Goal: Task Accomplishment & Management: Manage account settings

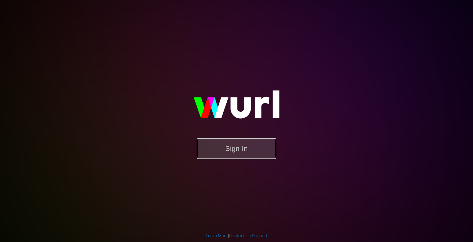
click at [249, 154] on button "Sign In" at bounding box center [236, 148] width 79 height 21
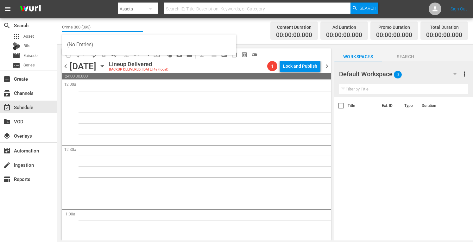
click at [109, 29] on input "Crime 360 (393)" at bounding box center [102, 26] width 81 height 15
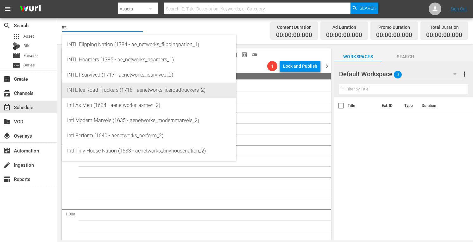
click at [100, 89] on div "INTL Ice Road Truckers (1718 - aenetworks_iceroadtruckers_2)" at bounding box center [149, 90] width 164 height 15
type input "INTL Ice Road Truckers (1718 - aenetworks_iceroadtruckers_2)"
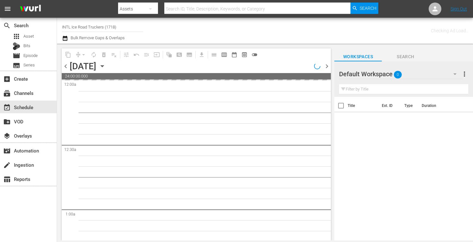
click at [464, 71] on span "more_vert" at bounding box center [465, 74] width 8 height 8
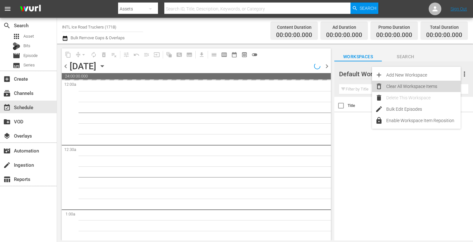
click at [414, 85] on div "Clear All Workspace Items" at bounding box center [423, 86] width 74 height 11
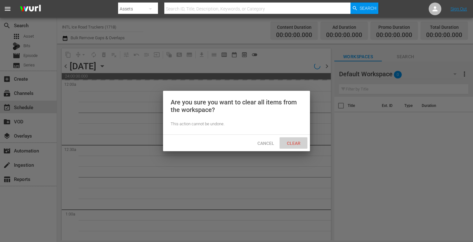
click at [294, 143] on span "Clear" at bounding box center [294, 143] width 24 height 5
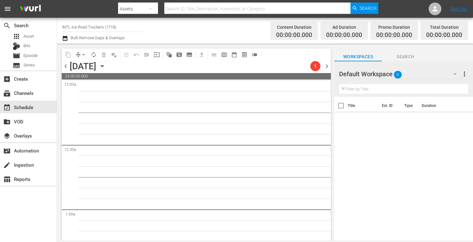
click at [104, 66] on icon "button" at bounding box center [102, 67] width 3 height 2
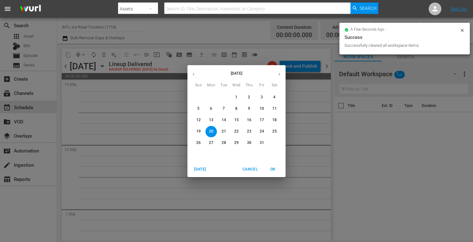
click at [199, 163] on div "Today Cancel OK" at bounding box center [236, 170] width 98 height 16
click at [197, 167] on span "Today" at bounding box center [199, 169] width 15 height 7
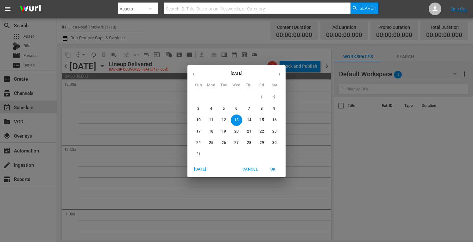
drag, startPoint x: 275, startPoint y: 172, endPoint x: 265, endPoint y: 155, distance: 19.9
click at [265, 155] on div "August 2025 Sun Mon Tue Wed Thu Fri Sat 27 28 29 30 31 1 2 3 4 5 6 7 8 9 10 11 …" at bounding box center [236, 121] width 98 height 112
click at [278, 76] on icon "button" at bounding box center [279, 74] width 5 height 5
click at [212, 97] on span "1" at bounding box center [210, 97] width 11 height 5
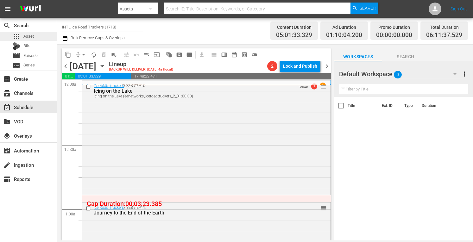
click at [34, 35] on div "apps Asset" at bounding box center [28, 36] width 57 height 9
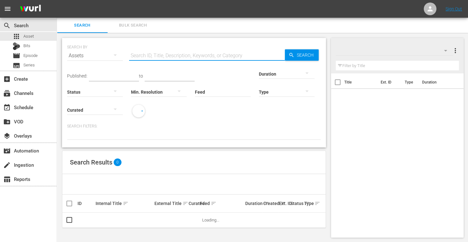
click at [171, 58] on input "text" at bounding box center [207, 55] width 156 height 15
type input "INTL ice road"
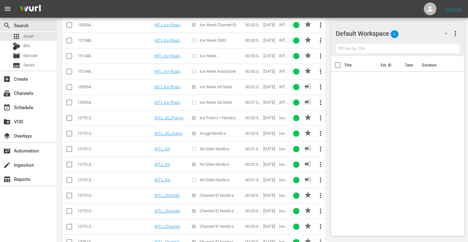
scroll to position [366, 0]
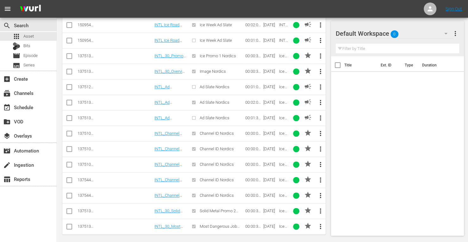
click at [67, 131] on input "checkbox" at bounding box center [70, 135] width 8 height 8
checkbox input "true"
click at [68, 147] on input "checkbox" at bounding box center [70, 151] width 8 height 8
checkbox input "true"
click at [72, 162] on input "checkbox" at bounding box center [70, 166] width 8 height 8
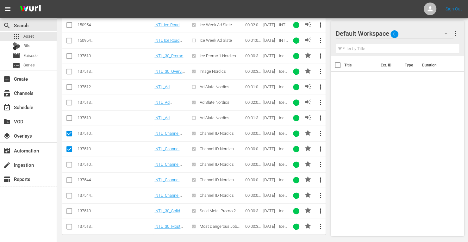
checkbox input "true"
click at [70, 178] on input "checkbox" at bounding box center [70, 182] width 8 height 8
checkbox input "true"
click at [70, 193] on input "checkbox" at bounding box center [70, 197] width 8 height 8
checkbox input "true"
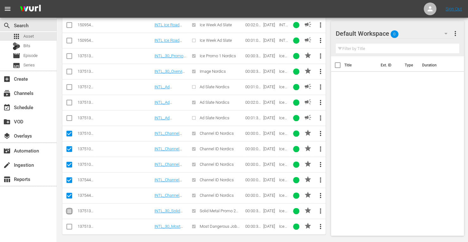
click at [70, 210] on input "checkbox" at bounding box center [70, 213] width 8 height 8
checkbox input "true"
click at [69, 224] on input "checkbox" at bounding box center [70, 228] width 8 height 8
checkbox input "true"
click at [70, 116] on input "checkbox" at bounding box center [70, 120] width 8 height 8
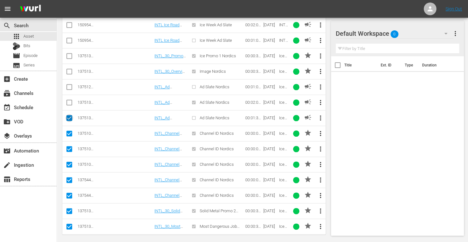
click at [70, 116] on input "checkbox" at bounding box center [70, 120] width 8 height 8
checkbox input "false"
click at [67, 69] on input "checkbox" at bounding box center [70, 73] width 8 height 8
checkbox input "true"
click at [68, 54] on input "checkbox" at bounding box center [70, 58] width 8 height 8
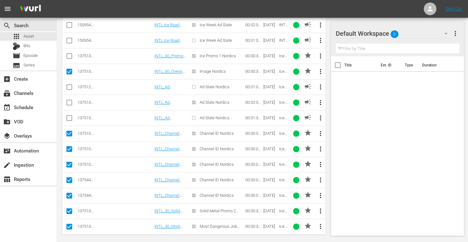
checkbox input "true"
click at [68, 101] on input "checkbox" at bounding box center [70, 104] width 8 height 8
checkbox input "true"
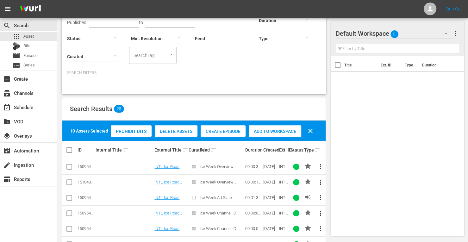
scroll to position [5, 0]
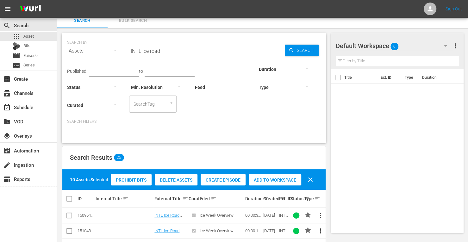
click at [272, 185] on div "Prohibit Bits Delete Assets Create Episode Add to Workspace clear" at bounding box center [213, 179] width 209 height 15
click at [274, 178] on span "Add to Workspace" at bounding box center [275, 180] width 53 height 5
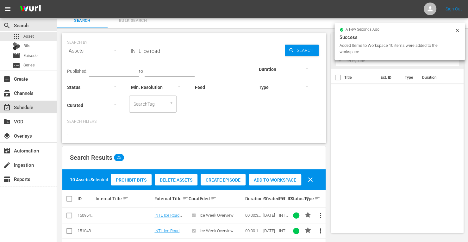
click at [28, 108] on div "event_available Schedule" at bounding box center [17, 107] width 35 height 6
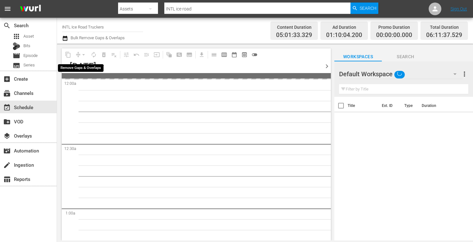
click at [83, 54] on div "arrow_drop_down" at bounding box center [84, 55] width 10 height 10
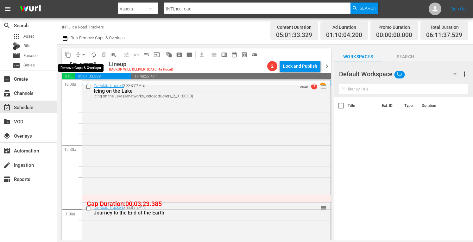
click at [83, 54] on span "arrow_drop_down" at bounding box center [83, 55] width 6 height 6
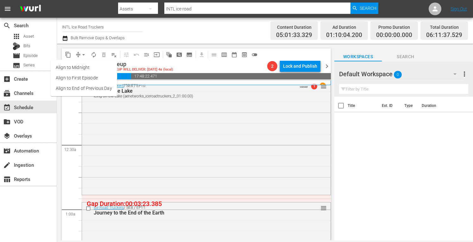
click at [78, 65] on li "Align to Midnight" at bounding box center [84, 67] width 66 height 10
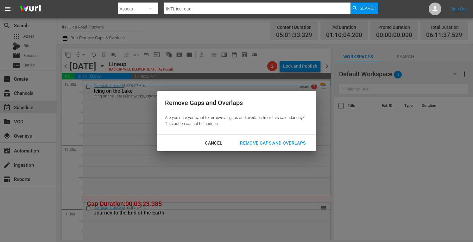
click at [266, 145] on div "Remove Gaps and Overlaps" at bounding box center [273, 143] width 76 height 8
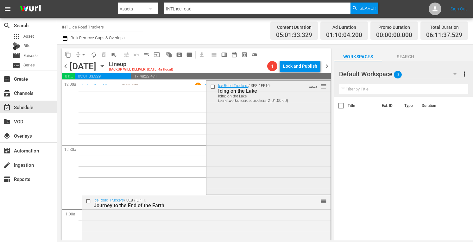
click at [248, 151] on div "Ice Road Truckers / SE8 / EP10: Icing on the Lake Icing on the Lake (aenetworks…" at bounding box center [268, 137] width 124 height 113
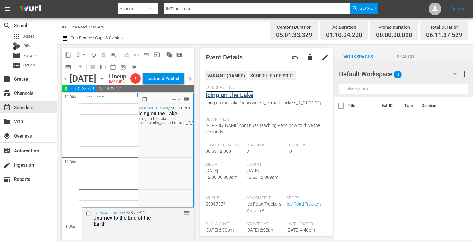
click at [230, 95] on link "Icing on the Lake" at bounding box center [229, 95] width 48 height 8
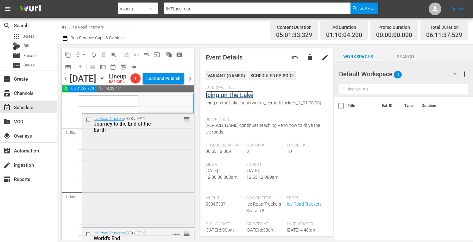
scroll to position [99, 0]
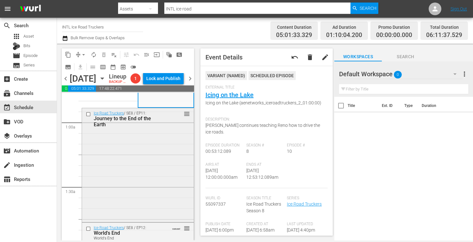
click at [130, 176] on div "Ice Road Truckers / SE8 / EP11: Journey to the End of the Earth reorder" at bounding box center [138, 164] width 112 height 113
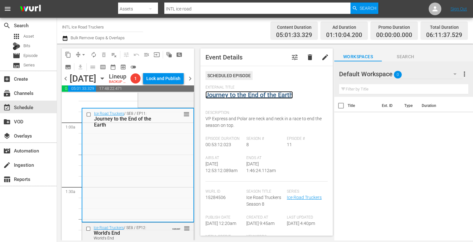
click at [227, 95] on link "Journey to the End of the Earth" at bounding box center [248, 95] width 87 height 8
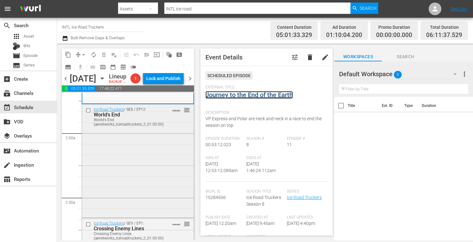
scroll to position [222, 0]
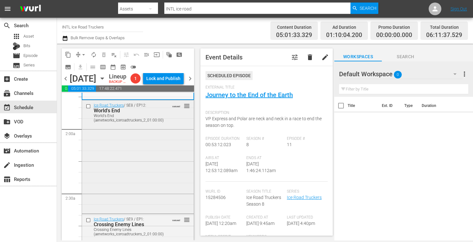
click at [143, 181] on div "Ice Road Truckers / SE8 / EP12: World's End World's End (aenetworks_iceroadtruc…" at bounding box center [138, 156] width 112 height 112
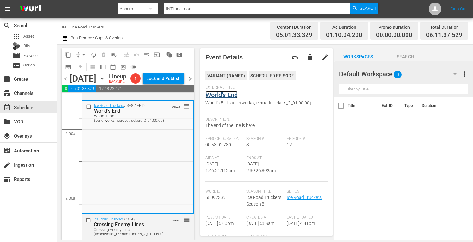
click at [229, 97] on link "World's End" at bounding box center [221, 95] width 32 height 8
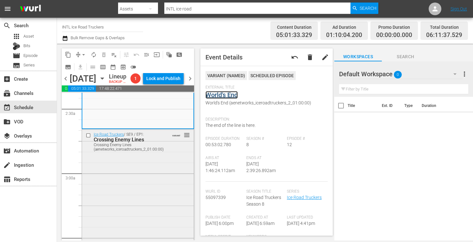
scroll to position [309, 0]
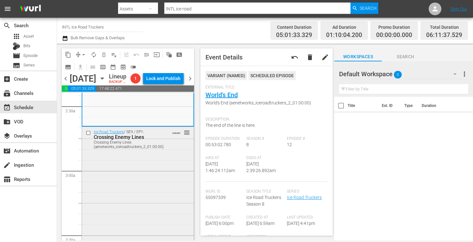
click at [101, 203] on div "Ice Road Truckers / SE9 / EP1: Crossing Enemy Lines Crossing Enemy Lines (aenet…" at bounding box center [138, 183] width 112 height 112
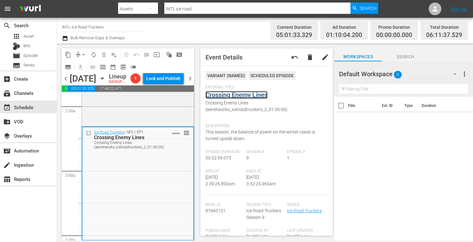
click at [223, 95] on link "Crossing Enemy Lines" at bounding box center [236, 95] width 62 height 8
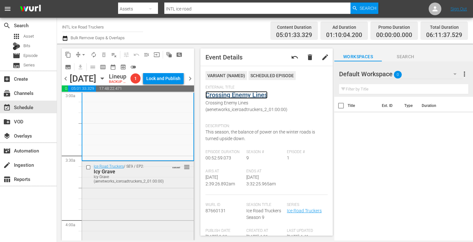
scroll to position [394, 0]
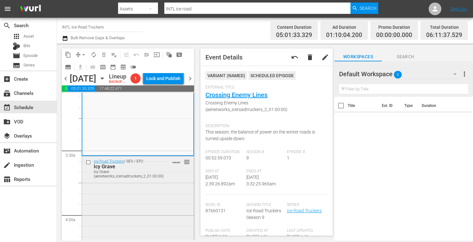
click at [126, 196] on div "Ice Road Truckers / SE9 / EP2: Icy Grave Icy Grave (aenetworks_iceroadtruckers_…" at bounding box center [138, 212] width 112 height 113
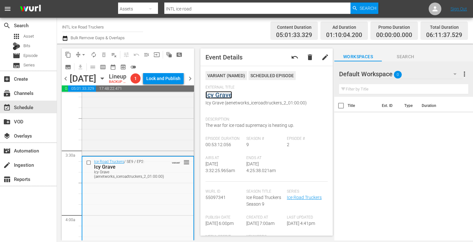
click at [218, 93] on link "Icy Grave" at bounding box center [218, 95] width 27 height 8
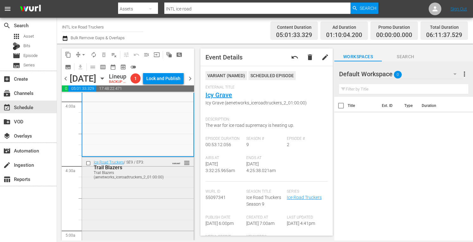
click at [140, 210] on div "Ice Road Truckers / SE9 / EP3: Trail Blazers Trail Blazers (aenetworks_iceroadt…" at bounding box center [138, 213] width 112 height 112
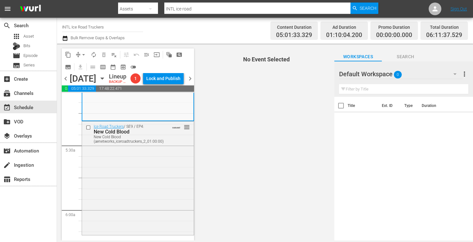
scroll to position [657, 0]
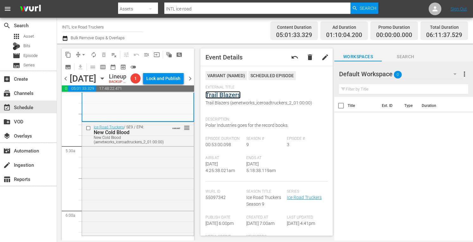
click at [223, 93] on link "Trail Blazers" at bounding box center [222, 95] width 35 height 8
click at [144, 184] on div "Ice Road Truckers / SE9 / EP4: New Cold Blood New Cold Blood (aenetworks_iceroa…" at bounding box center [138, 178] width 112 height 112
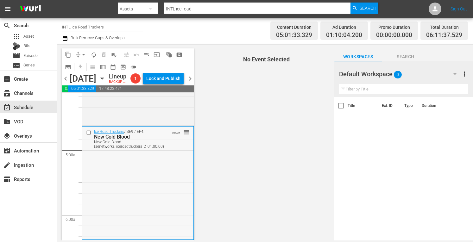
scroll to position [652, 0]
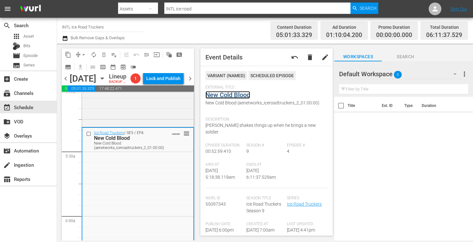
click at [228, 97] on link "New Cold Blood" at bounding box center [227, 95] width 45 height 8
click at [80, 55] on span "arrow_drop_down" at bounding box center [83, 55] width 6 height 6
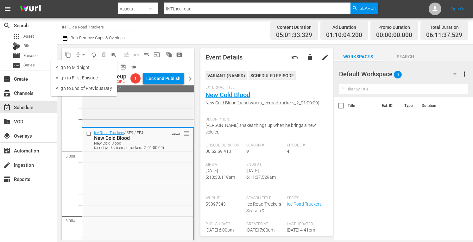
click at [67, 70] on li "Align to Midnight" at bounding box center [84, 67] width 66 height 10
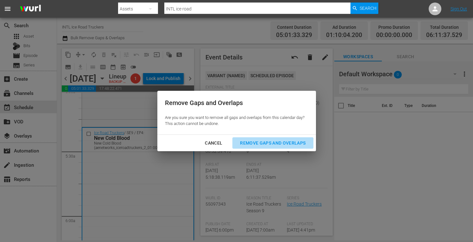
click at [261, 143] on div "Remove Gaps and Overlaps" at bounding box center [273, 143] width 76 height 8
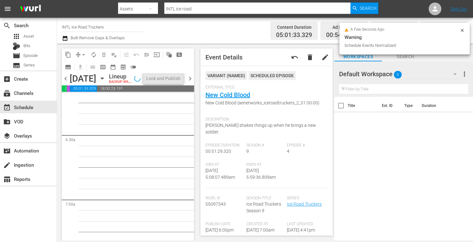
scroll to position [798, 0]
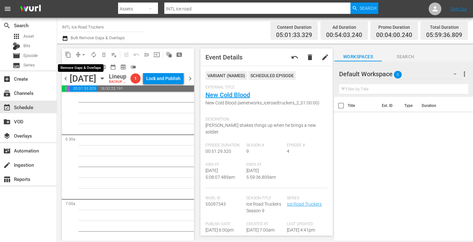
click at [85, 55] on span "arrow_drop_down" at bounding box center [83, 55] width 6 height 6
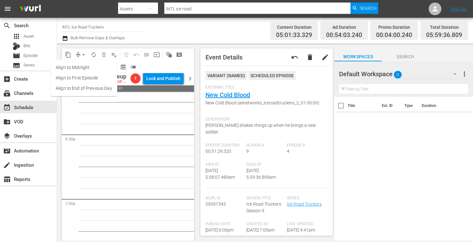
click at [74, 66] on li "Align to Midnight" at bounding box center [84, 67] width 66 height 10
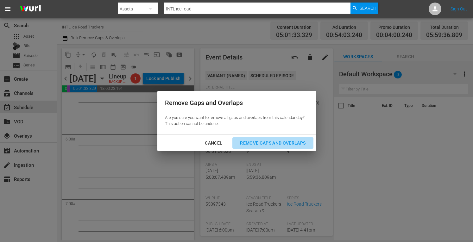
click at [267, 141] on div "Remove Gaps and Overlaps" at bounding box center [273, 143] width 76 height 8
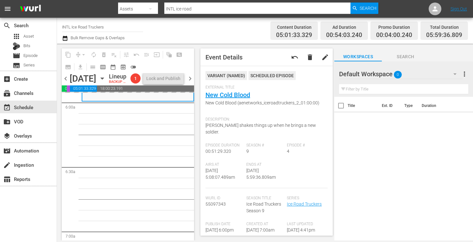
scroll to position [754, 0]
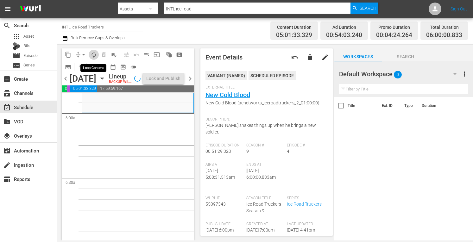
click at [94, 53] on span "autorenew_outlined" at bounding box center [94, 55] width 6 height 6
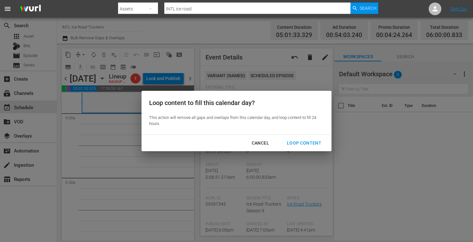
click at [297, 141] on div "Loop Content" at bounding box center [304, 143] width 45 height 8
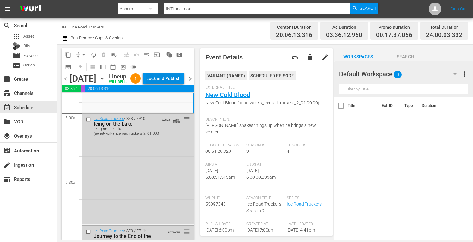
click at [163, 77] on div "Lock and Publish" at bounding box center [163, 78] width 34 height 11
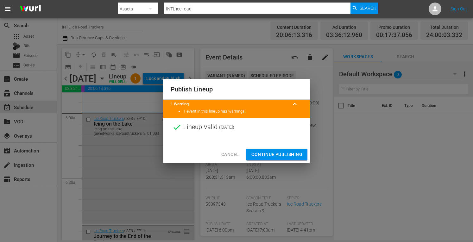
click at [274, 152] on span "Continue Publishing" at bounding box center [276, 155] width 51 height 8
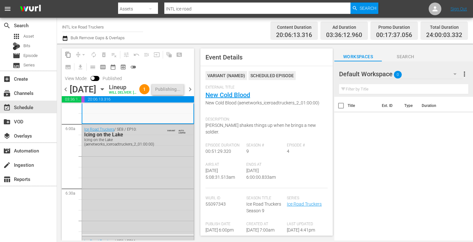
click at [191, 93] on span "chevron_right" at bounding box center [190, 89] width 8 height 8
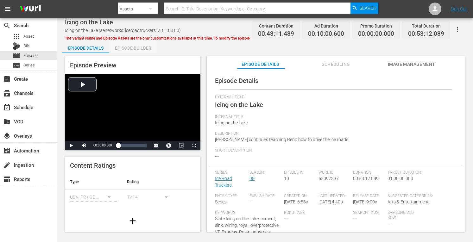
click at [126, 45] on div "Episode Builder" at bounding box center [132, 48] width 47 height 15
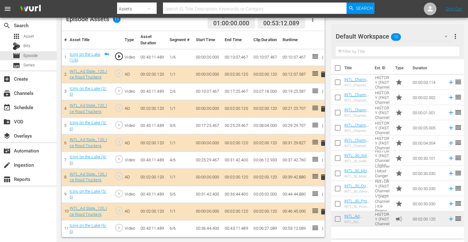
scroll to position [175, 0]
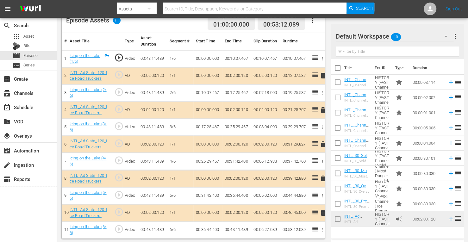
click at [325, 145] on span "delete" at bounding box center [323, 145] width 8 height 8
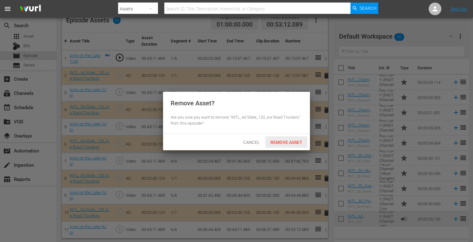
click at [294, 138] on div "Remove Asset" at bounding box center [286, 142] width 42 height 12
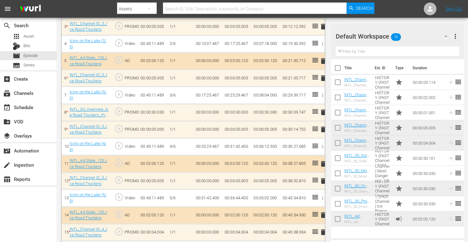
scroll to position [242, 0]
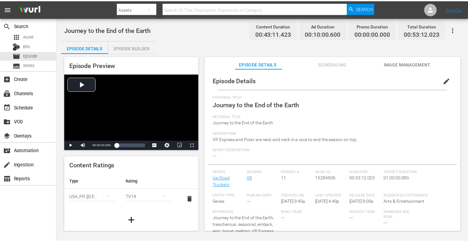
scroll to position [173, 0]
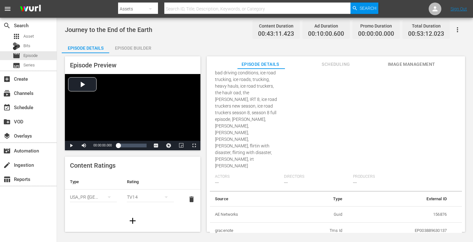
click at [131, 42] on div "Episode Builder" at bounding box center [132, 48] width 47 height 15
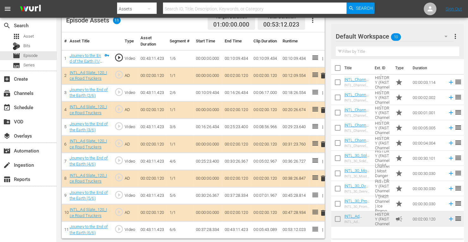
scroll to position [121, 0]
click at [323, 143] on span "delete" at bounding box center [323, 145] width 8 height 8
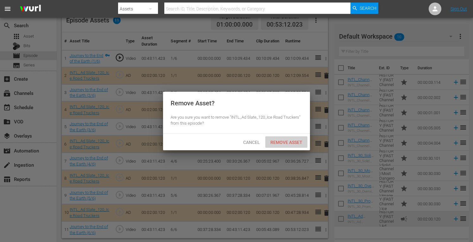
click at [284, 141] on span "Remove Asset" at bounding box center [286, 142] width 42 height 5
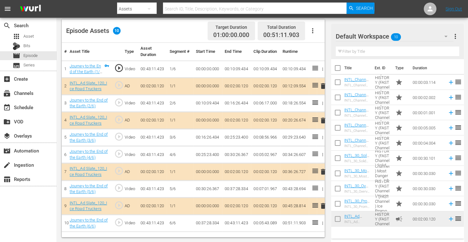
scroll to position [165, 0]
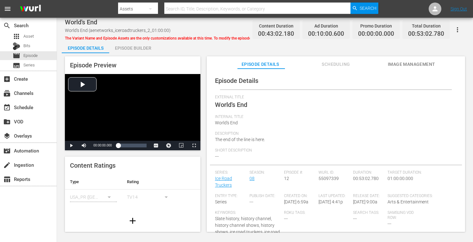
click at [138, 45] on div "Episode Builder" at bounding box center [132, 48] width 47 height 15
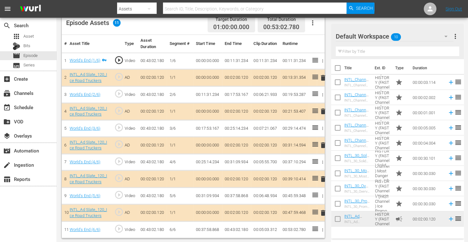
scroll to position [172, 0]
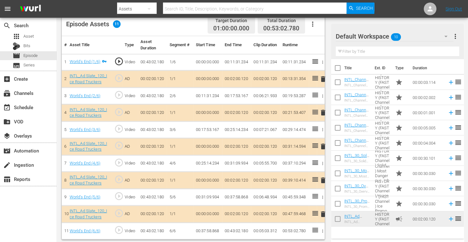
click at [322, 145] on span "delete" at bounding box center [323, 147] width 8 height 8
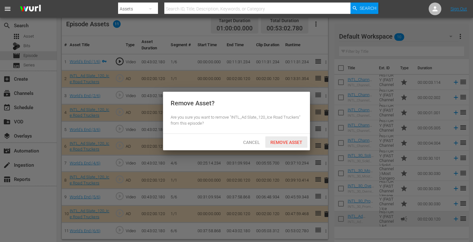
click at [293, 137] on div "Remove Asset" at bounding box center [286, 142] width 42 height 12
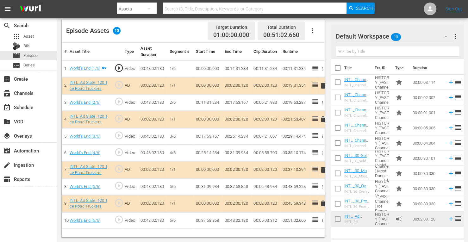
scroll to position [165, 0]
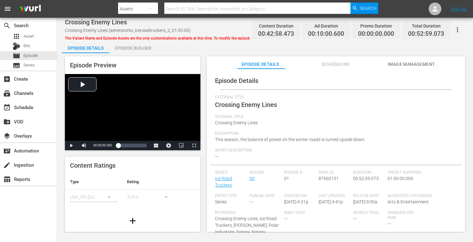
click at [136, 47] on div "Episode Builder" at bounding box center [132, 48] width 47 height 15
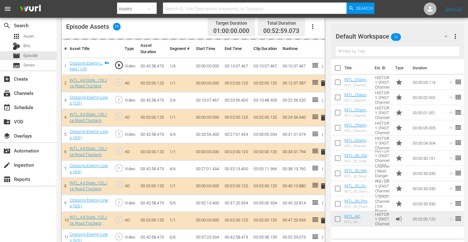
scroll to position [174, 0]
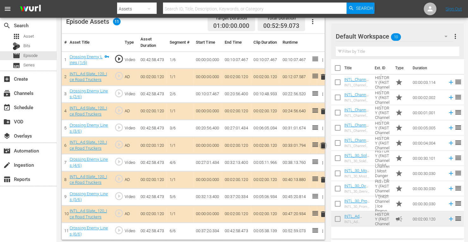
click at [322, 143] on span "delete" at bounding box center [323, 146] width 8 height 8
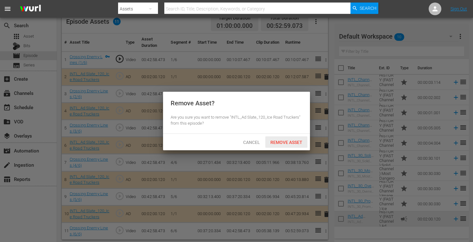
click at [282, 138] on div "Remove Asset" at bounding box center [286, 142] width 42 height 12
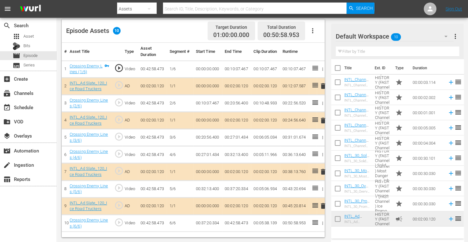
scroll to position [165, 0]
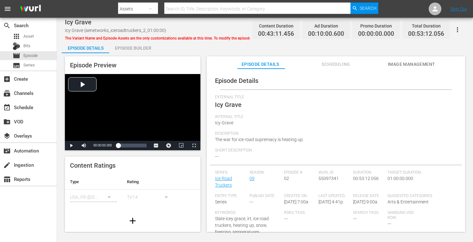
click at [144, 47] on div "Episode Builder" at bounding box center [132, 48] width 47 height 15
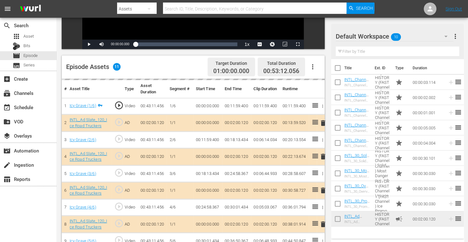
scroll to position [130, 0]
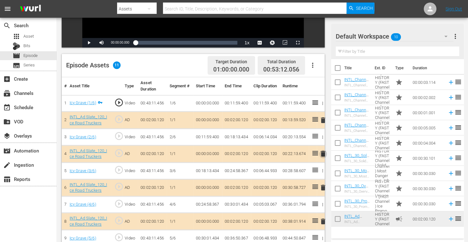
click at [323, 153] on span "delete" at bounding box center [323, 154] width 8 height 8
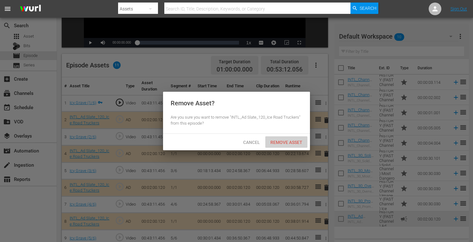
click at [284, 144] on span "Remove Asset" at bounding box center [286, 142] width 42 height 5
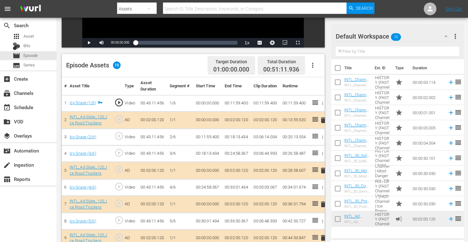
click at [323, 203] on span "delete" at bounding box center [323, 205] width 8 height 8
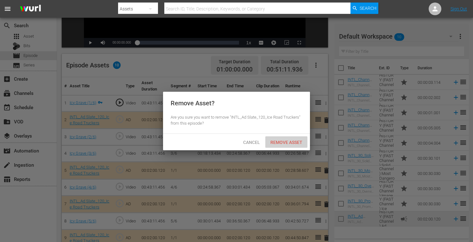
click at [291, 144] on span "Remove Asset" at bounding box center [286, 142] width 42 height 5
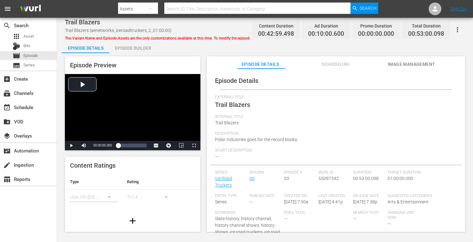
click at [129, 50] on div "Episode Builder" at bounding box center [132, 48] width 47 height 15
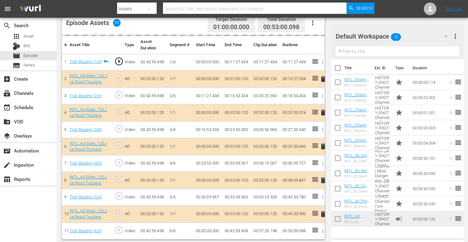
scroll to position [172, 0]
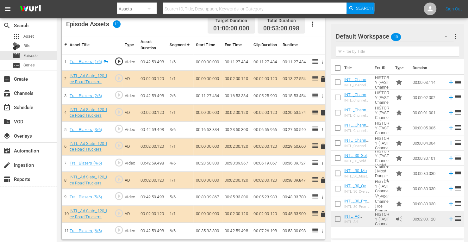
click at [325, 145] on span "delete" at bounding box center [323, 147] width 8 height 8
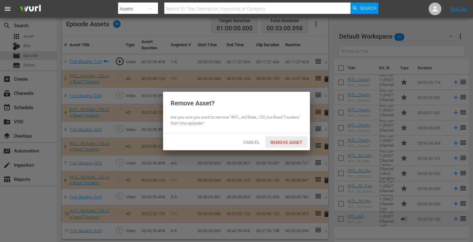
click at [289, 141] on span "Remove Asset" at bounding box center [286, 142] width 42 height 5
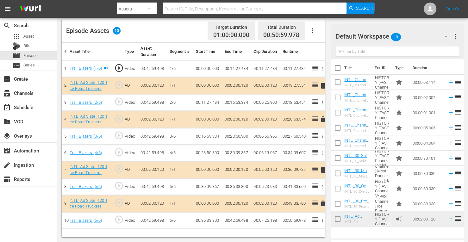
scroll to position [165, 0]
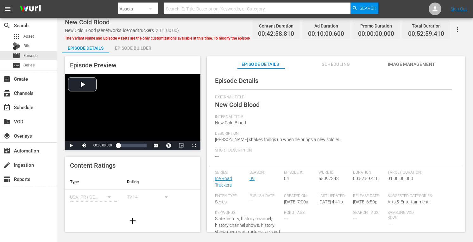
click at [132, 47] on div "Episode Builder" at bounding box center [132, 48] width 47 height 15
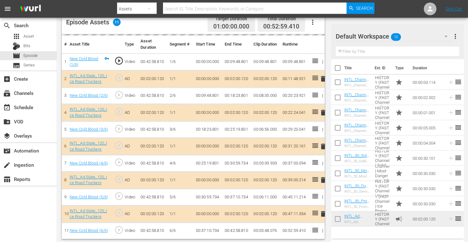
scroll to position [172, 0]
click at [322, 145] on span "delete" at bounding box center [323, 147] width 8 height 8
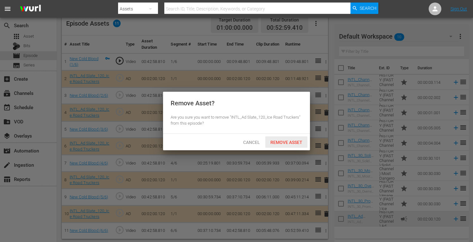
click at [279, 141] on span "Remove Asset" at bounding box center [286, 142] width 42 height 5
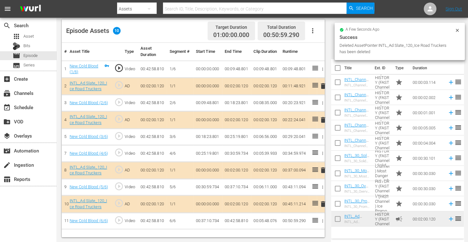
scroll to position [165, 0]
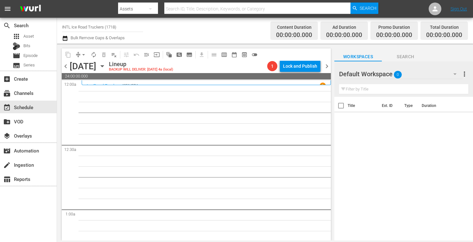
click at [329, 66] on span "chevron_right" at bounding box center [327, 66] width 8 height 8
click at [327, 67] on span "chevron_right" at bounding box center [327, 66] width 8 height 8
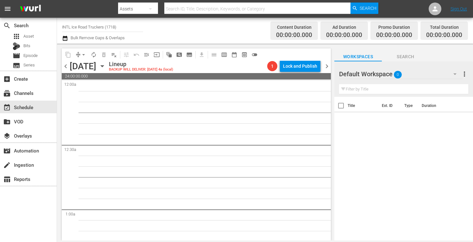
click at [464, 75] on span "more_vert" at bounding box center [465, 74] width 8 height 8
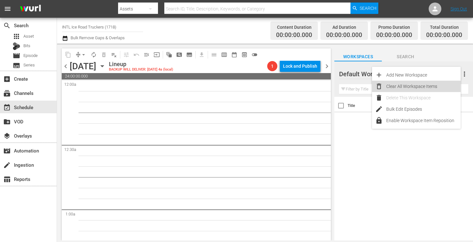
click at [427, 85] on div "Clear All Workspace Items" at bounding box center [423, 86] width 74 height 11
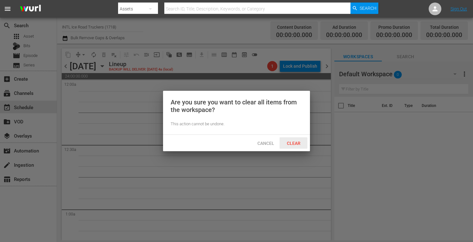
click at [285, 147] on div "Clear" at bounding box center [294, 143] width 28 height 12
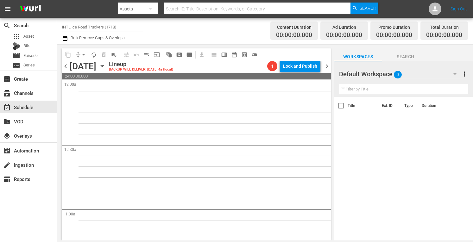
click at [463, 75] on span "more_vert" at bounding box center [465, 74] width 8 height 8
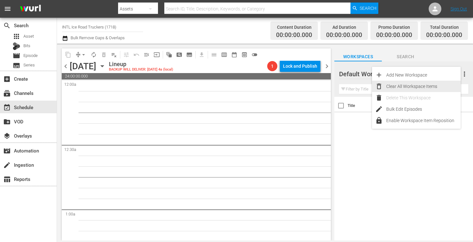
click at [429, 85] on div "Clear All Workspace Items" at bounding box center [423, 86] width 74 height 11
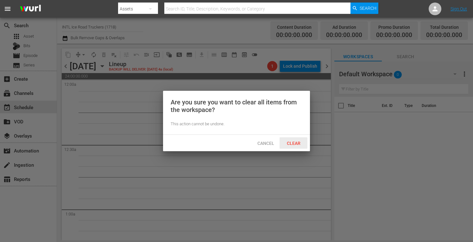
click at [295, 144] on span "Clear" at bounding box center [294, 143] width 24 height 5
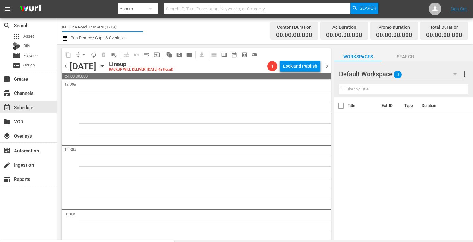
click at [97, 26] on input "INTL Ice Road Truckers (1718)" at bounding box center [102, 26] width 81 height 15
type input "i"
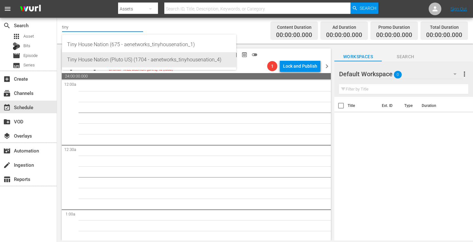
click at [103, 59] on div "Tiny House Nation (Pluto US) (1704 - aenetworks_tinyhousenation_4)" at bounding box center [149, 59] width 164 height 15
type input "Tiny House Nation (Pluto US) (1704 - aenetworks_tinyhousenation_4)"
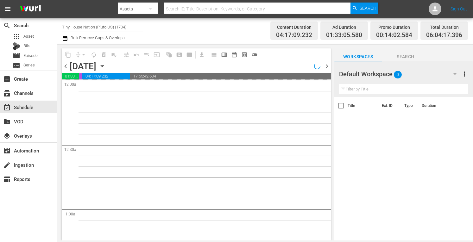
click at [106, 67] on icon "button" at bounding box center [102, 66] width 7 height 7
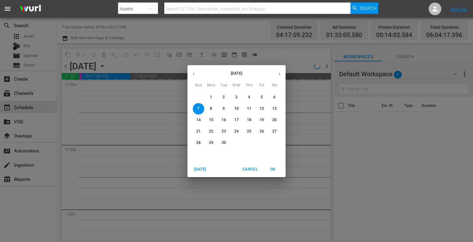
click at [210, 97] on span "1" at bounding box center [210, 97] width 11 height 5
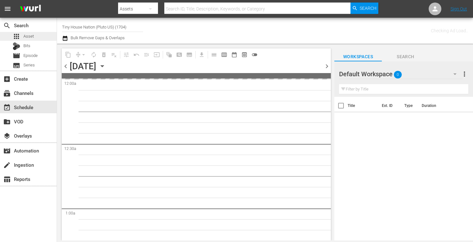
click at [27, 34] on span "Asset" at bounding box center [28, 36] width 10 height 6
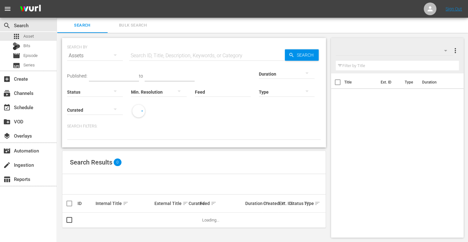
click at [172, 58] on input "text" at bounding box center [207, 55] width 156 height 15
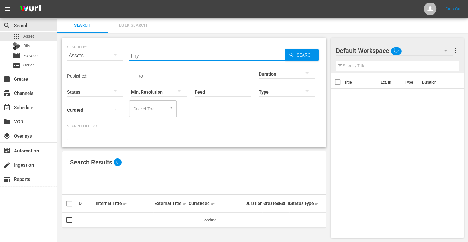
type input "tiny house"
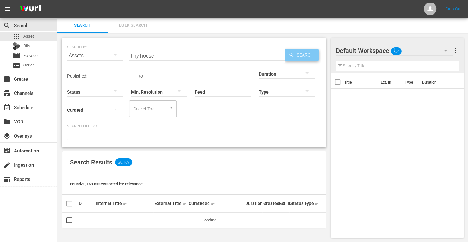
click at [301, 54] on span "Search" at bounding box center [306, 54] width 24 height 11
click at [259, 71] on div at bounding box center [287, 73] width 56 height 18
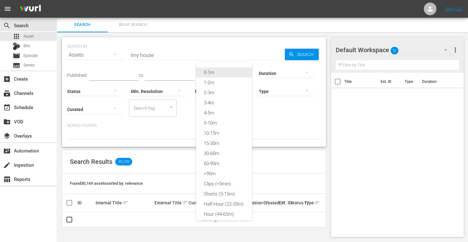
click at [213, 74] on div "0-1m" at bounding box center [224, 72] width 56 height 10
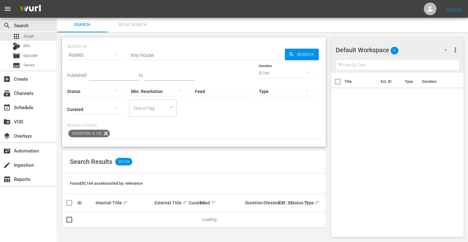
click at [309, 50] on span "Search" at bounding box center [306, 54] width 24 height 11
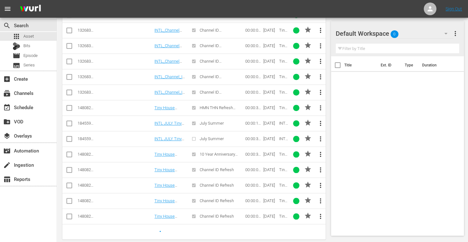
scroll to position [299, 0]
click at [67, 167] on input "checkbox" at bounding box center [70, 171] width 8 height 8
checkbox input "true"
click at [70, 182] on input "checkbox" at bounding box center [70, 186] width 8 height 8
checkbox input "true"
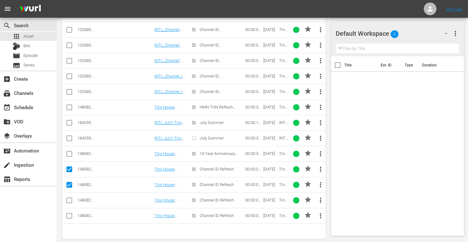
click at [69, 198] on input "checkbox" at bounding box center [70, 202] width 8 height 8
checkbox input "true"
click at [68, 213] on input "checkbox" at bounding box center [70, 217] width 8 height 8
checkbox input "true"
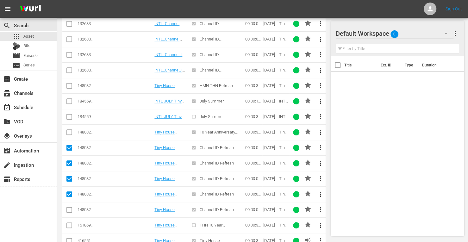
click at [68, 207] on input "checkbox" at bounding box center [70, 211] width 8 height 8
checkbox input "true"
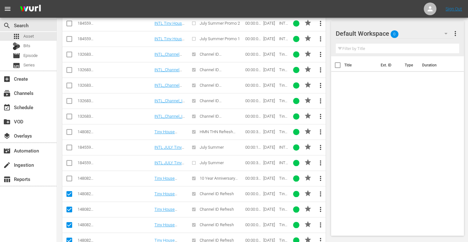
scroll to position [274, 0]
click at [69, 131] on input "checkbox" at bounding box center [70, 134] width 8 height 8
checkbox input "true"
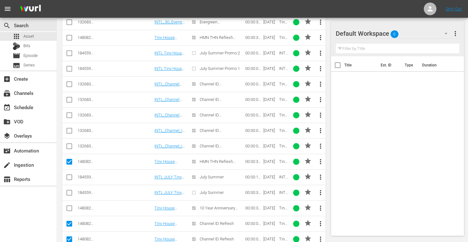
scroll to position [242, 0]
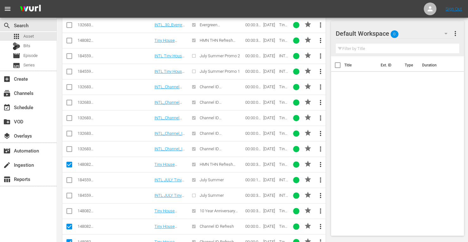
click at [69, 39] on input "checkbox" at bounding box center [70, 42] width 8 height 8
checkbox input "true"
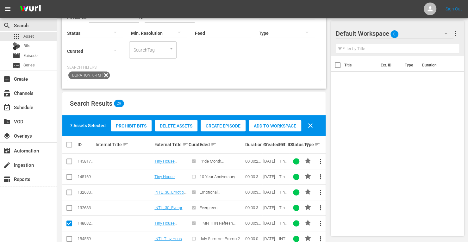
scroll to position [56, 0]
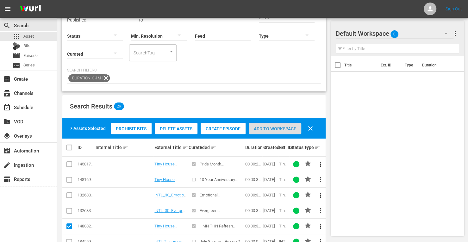
click at [261, 129] on span "Add to Workspace" at bounding box center [275, 128] width 53 height 5
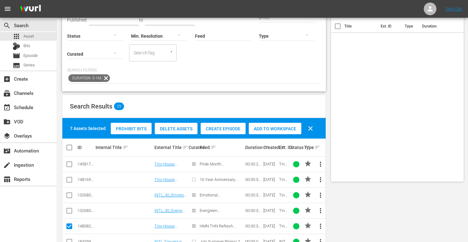
scroll to position [0, 0]
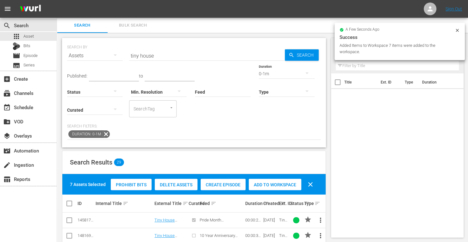
click at [259, 76] on div "0-1m" at bounding box center [287, 74] width 56 height 18
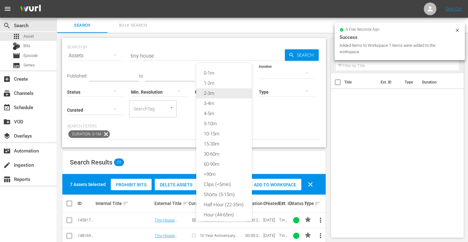
click at [215, 95] on div "2-3m" at bounding box center [224, 93] width 56 height 10
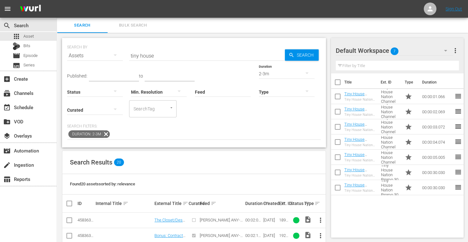
click at [259, 73] on div "2-3m" at bounding box center [287, 74] width 56 height 18
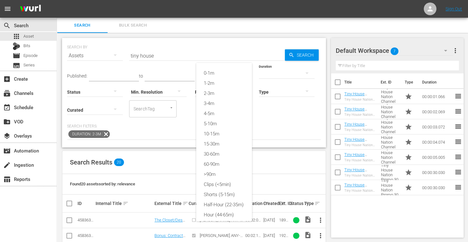
scroll to position [9, 0]
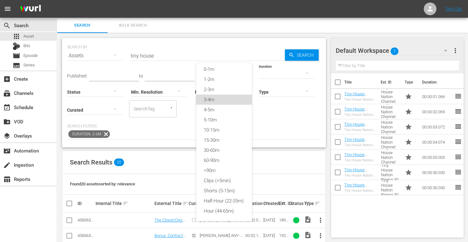
click at [211, 95] on div "3-4m" at bounding box center [224, 100] width 56 height 10
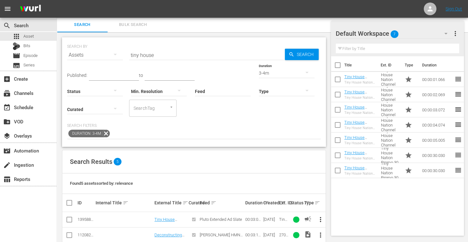
scroll to position [58, 0]
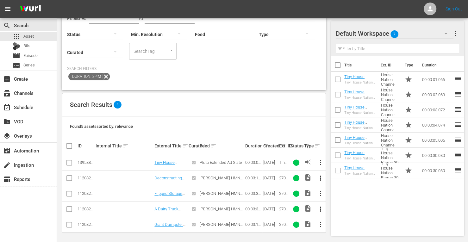
click at [71, 163] on input "checkbox" at bounding box center [70, 164] width 8 height 8
checkbox input "true"
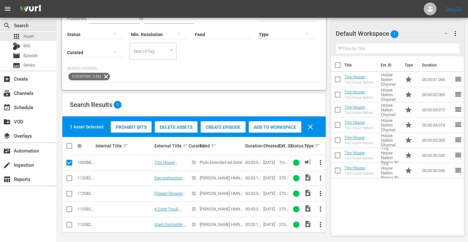
click at [268, 125] on span "Add to Workspace" at bounding box center [275, 127] width 53 height 5
click at [36, 105] on div "event_available Schedule" at bounding box center [28, 107] width 57 height 13
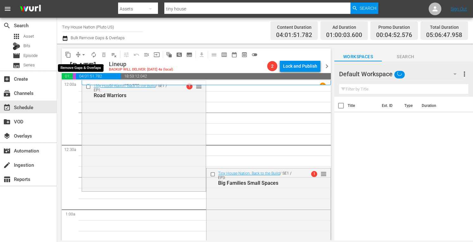
click at [81, 55] on span "arrow_drop_down" at bounding box center [83, 55] width 6 height 6
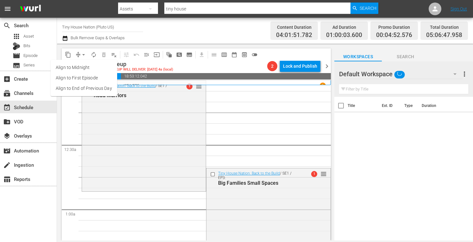
click at [71, 67] on li "Align to Midnight" at bounding box center [84, 67] width 66 height 10
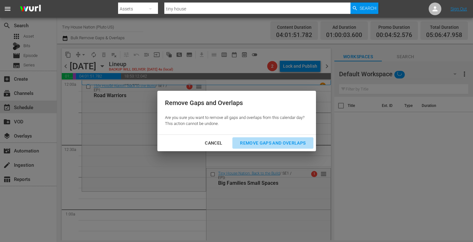
click at [296, 148] on button "Remove Gaps and Overlaps" at bounding box center [272, 143] width 81 height 12
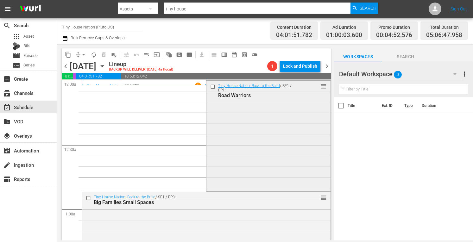
click at [255, 132] on div "Tiny House Nation: Back to the Build / SE1 / EP1: Road Warriors reorder" at bounding box center [268, 136] width 124 height 110
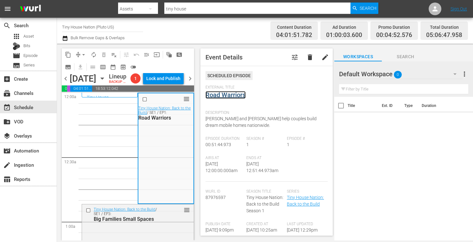
click at [225, 97] on link "Road Warriors" at bounding box center [225, 95] width 40 height 8
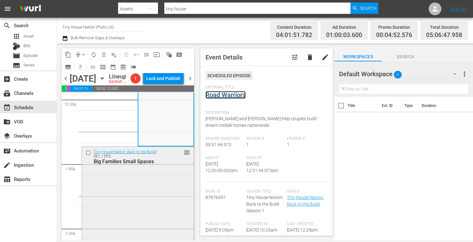
scroll to position [58, 0]
click at [149, 191] on div "Tiny House Nation: Back to the Build / SE1 / EP3: Big Families Small Spaces reo…" at bounding box center [138, 199] width 112 height 107
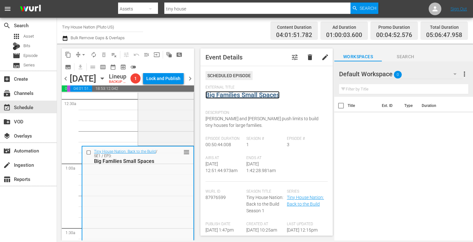
click at [224, 94] on link "Big Families Small Spaces" at bounding box center [242, 95] width 74 height 8
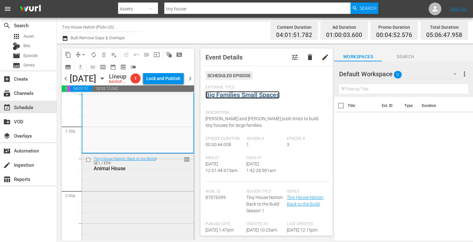
scroll to position [162, 0]
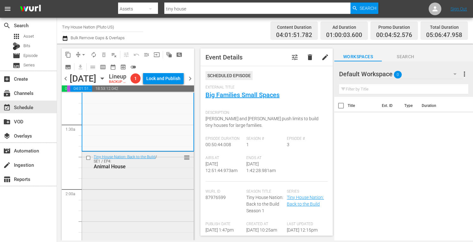
click at [145, 218] on div "Tiny House Nation: Back to the Build / SE1 / EP4: Animal House reorder" at bounding box center [138, 206] width 112 height 109
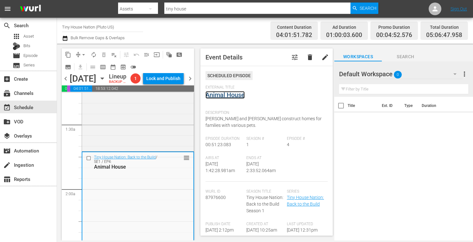
click at [225, 95] on link "Animal House" at bounding box center [224, 95] width 39 height 8
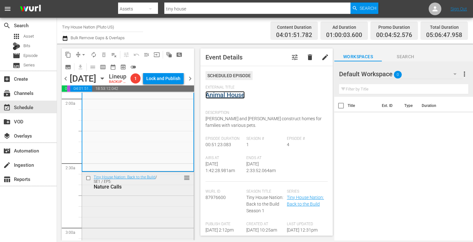
scroll to position [256, 0]
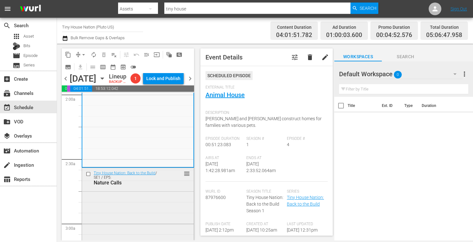
click at [146, 209] on div "Tiny House Nation: Back to the Build / SE1 / EP5: Nature Calls reorder" at bounding box center [138, 222] width 112 height 109
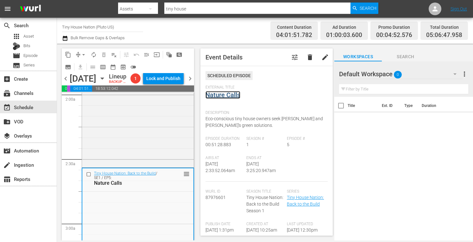
click at [227, 97] on link "Nature Calls" at bounding box center [222, 95] width 35 height 8
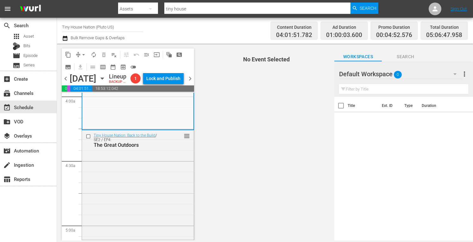
scroll to position [513, 0]
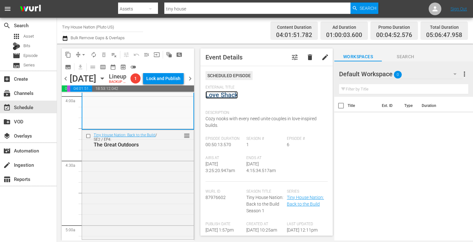
click at [222, 95] on link "Love Shack" at bounding box center [221, 95] width 32 height 8
click at [157, 179] on div "Tiny House Nation: Back to the Build / SE2 / EP4: The Great Outdoors reorder" at bounding box center [138, 184] width 112 height 108
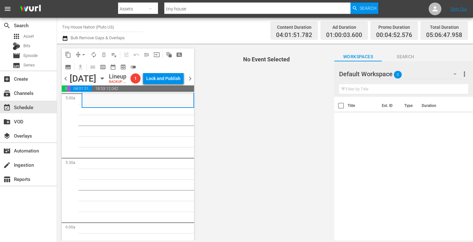
scroll to position [646, 0]
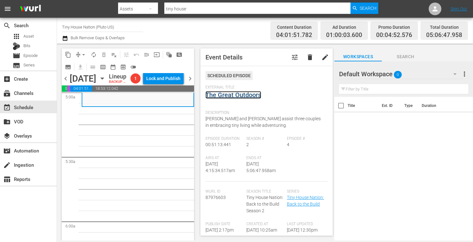
click at [213, 93] on link "The Great Outdoors" at bounding box center [233, 95] width 56 height 8
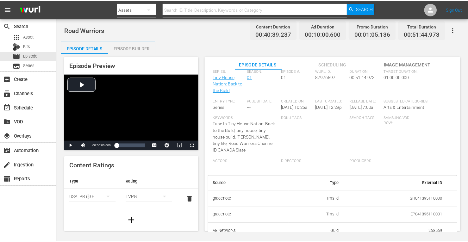
scroll to position [113, 0]
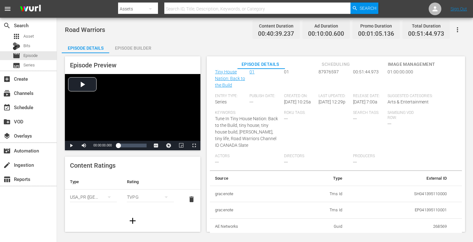
click at [127, 50] on div "Episode Builder" at bounding box center [132, 48] width 47 height 15
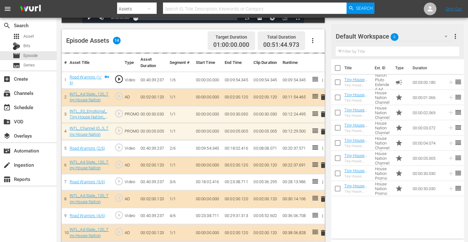
scroll to position [61, 0]
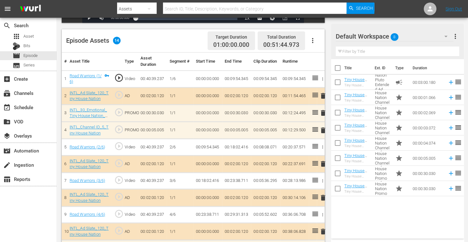
click at [315, 35] on button "button" at bounding box center [312, 40] width 15 height 15
click at [310, 58] on div "Clear Ads" at bounding box center [331, 57] width 53 height 15
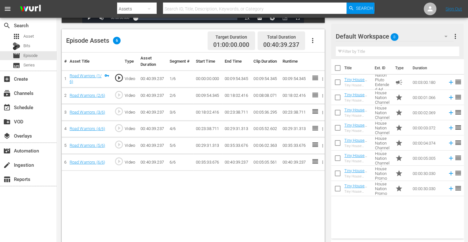
scroll to position [54, 0]
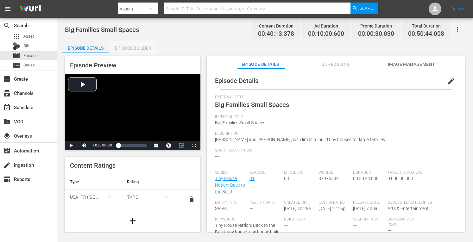
click at [139, 50] on div "Episode Builder" at bounding box center [132, 48] width 47 height 15
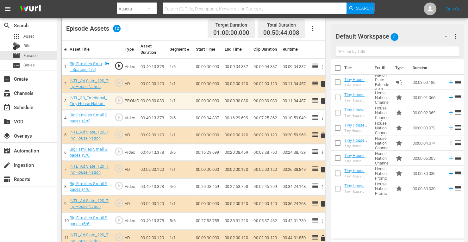
scroll to position [167, 0]
click at [315, 32] on icon "button" at bounding box center [313, 29] width 8 height 8
click at [320, 46] on div "Clear Ads" at bounding box center [331, 46] width 43 height 15
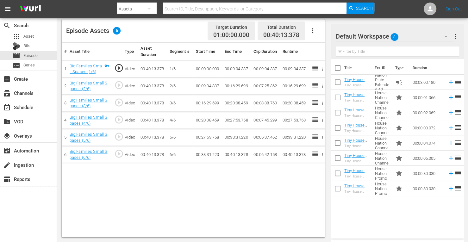
scroll to position [165, 0]
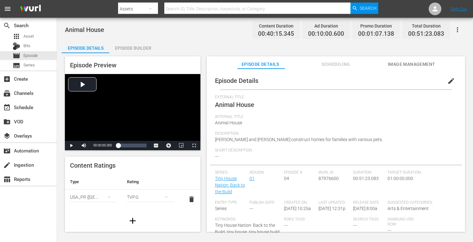
click at [129, 45] on div "Episode Builder" at bounding box center [132, 48] width 47 height 15
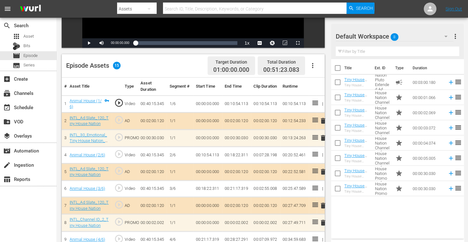
scroll to position [130, 0]
click at [311, 67] on icon "button" at bounding box center [313, 66] width 8 height 8
click at [331, 83] on div "Clear Ads" at bounding box center [331, 83] width 43 height 15
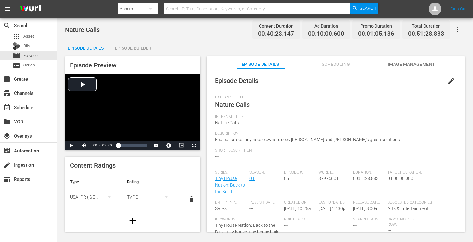
click at [133, 45] on div "Episode Builder" at bounding box center [132, 48] width 47 height 15
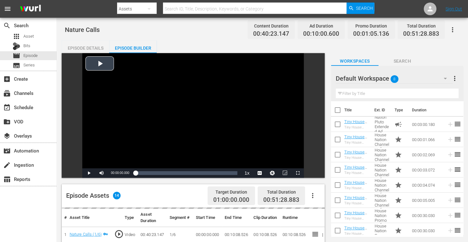
scroll to position [57, 0]
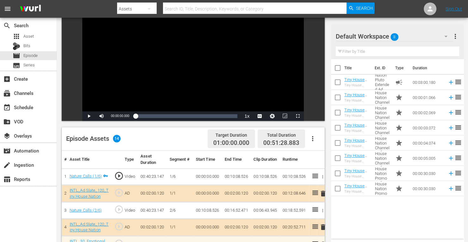
click at [310, 133] on button "button" at bounding box center [312, 138] width 15 height 15
click at [316, 155] on div "Clear Ads" at bounding box center [331, 156] width 43 height 15
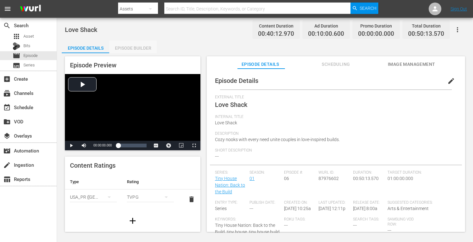
click at [134, 46] on div "Episode Builder" at bounding box center [132, 48] width 47 height 15
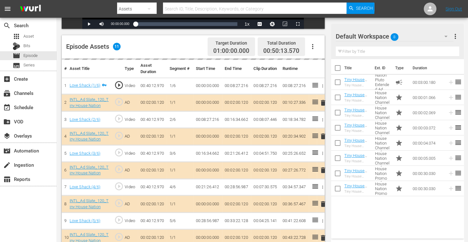
scroll to position [163, 0]
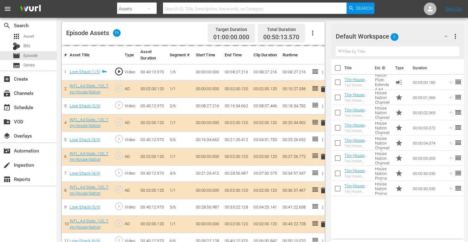
click at [314, 34] on icon "button" at bounding box center [313, 33] width 8 height 8
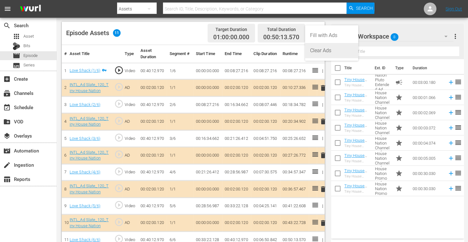
click at [319, 48] on div "Clear Ads" at bounding box center [331, 50] width 43 height 15
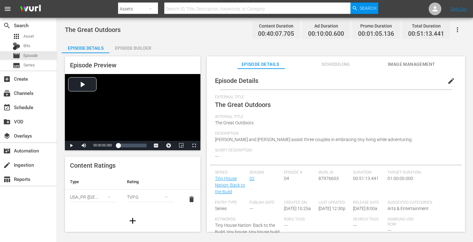
click at [137, 43] on div "Episode Builder" at bounding box center [132, 48] width 47 height 15
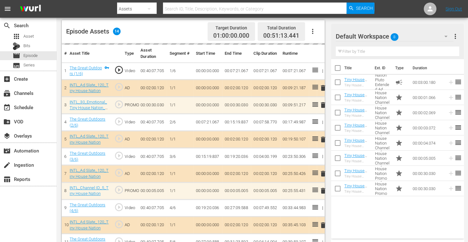
scroll to position [170, 0]
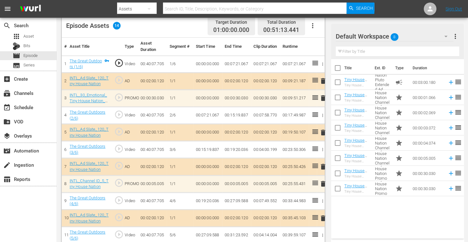
click at [313, 24] on icon "button" at bounding box center [312, 25] width 1 height 5
click at [332, 44] on div "Clear Ads" at bounding box center [331, 43] width 43 height 15
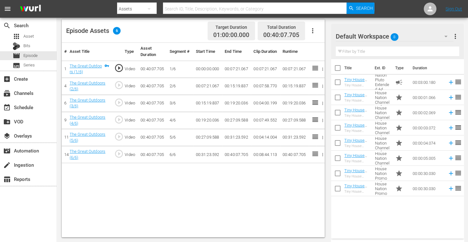
scroll to position [165, 0]
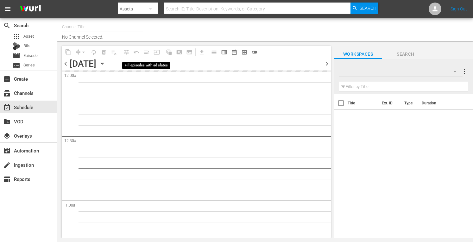
type input "Tiny House Nation (Pluto US) (1704)"
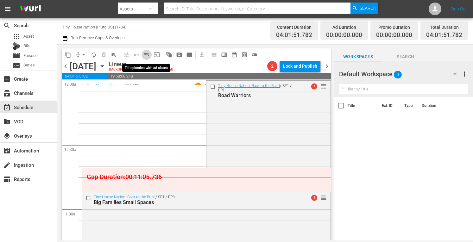
click at [147, 55] on span "menu_open" at bounding box center [146, 55] width 6 height 6
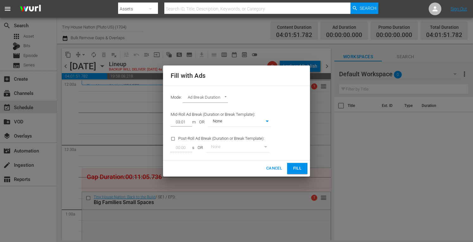
click at [268, 120] on body "menu Search By Assets Search ID, Title, Description, Keywords, or Category Sear…" at bounding box center [236, 121] width 473 height 242
click at [272, 104] on div at bounding box center [236, 121] width 473 height 242
click at [263, 118] on body "menu Search By Assets Search ID, Title, Description, Keywords, or Category Sear…" at bounding box center [236, 121] width 473 height 242
click at [296, 168] on div at bounding box center [236, 121] width 473 height 242
click at [296, 168] on span "Fill" at bounding box center [297, 168] width 10 height 7
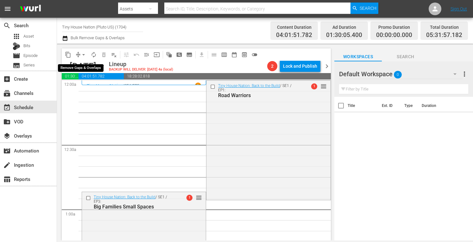
click at [81, 57] on span "arrow_drop_down" at bounding box center [83, 55] width 6 height 6
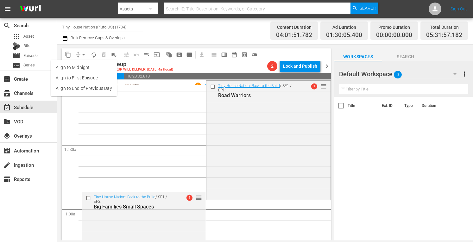
click at [76, 66] on li "Align to Midnight" at bounding box center [84, 67] width 66 height 10
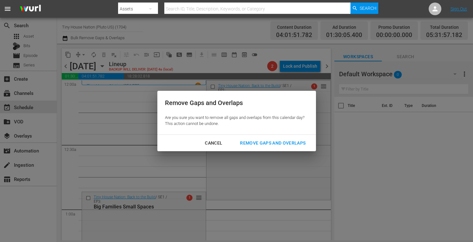
click at [273, 138] on button "Remove Gaps and Overlaps" at bounding box center [272, 143] width 81 height 12
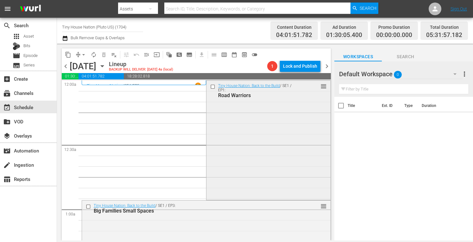
click at [230, 130] on div "Tiny House Nation: Back to the Build / SE1 / EP1: Road Warriors reorder" at bounding box center [268, 140] width 124 height 118
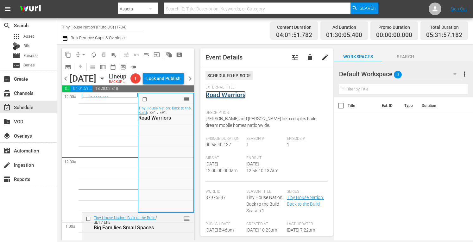
click at [226, 95] on link "Road Warriors" at bounding box center [225, 95] width 40 height 8
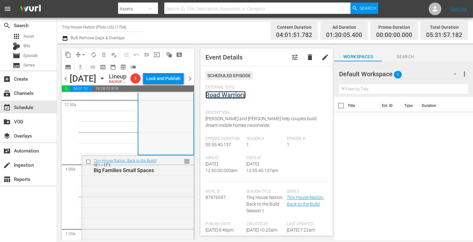
scroll to position [59, 0]
click at [80, 55] on span "arrow_drop_down" at bounding box center [83, 55] width 6 height 6
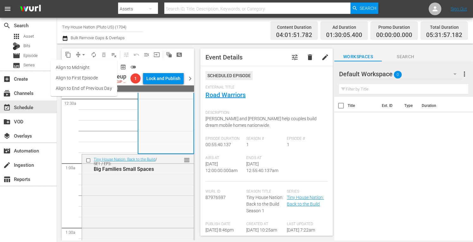
click at [73, 67] on li "Align to Midnight" at bounding box center [84, 67] width 66 height 10
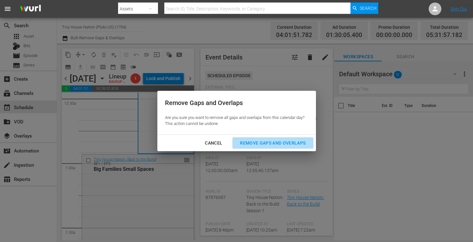
click at [262, 144] on div "Remove Gaps and Overlaps" at bounding box center [273, 143] width 76 height 8
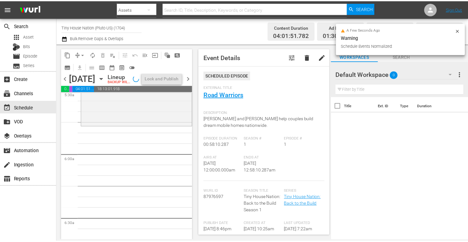
scroll to position [715, 0]
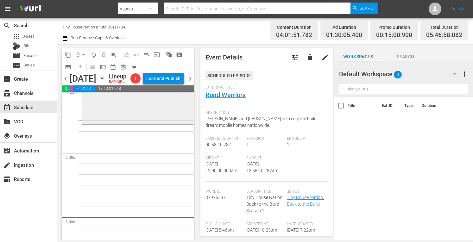
click at [129, 123] on div "Tiny House Nation: Back to the Build / SE2 / EP4: The Great Outdoors reorder" at bounding box center [138, 62] width 112 height 122
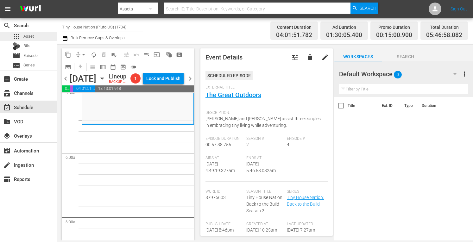
click at [33, 40] on div "apps Asset" at bounding box center [23, 36] width 21 height 9
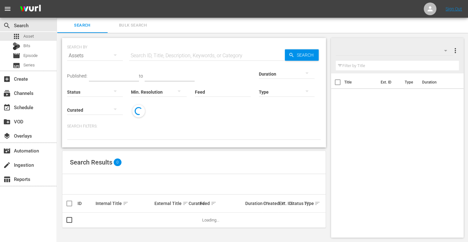
click at [140, 24] on span "Bulk Search" at bounding box center [132, 25] width 43 height 7
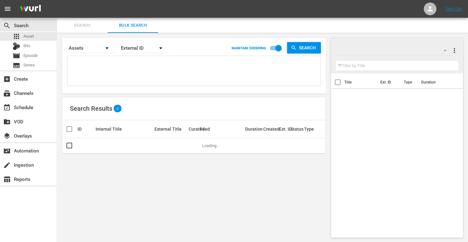
click at [130, 66] on textarea at bounding box center [195, 72] width 252 height 29
paste textarea "192671 177181 175829 202755 190687"
type textarea "192671 177181 175829 202755 190687"
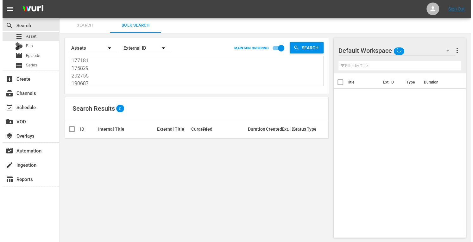
scroll to position [0, 0]
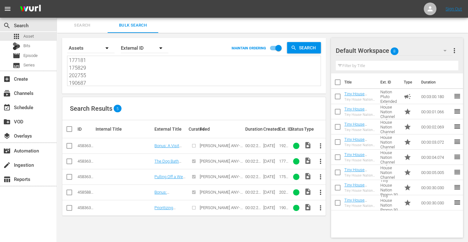
type textarea "192671 177181 175829 202755 190687"
click at [68, 129] on input "checkbox" at bounding box center [72, 129] width 13 height 8
checkbox input "true"
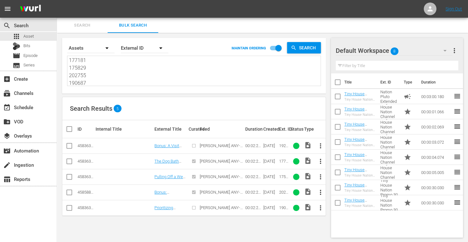
checkbox input "true"
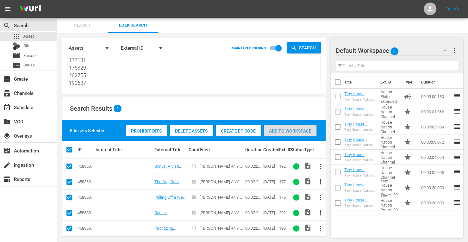
click at [297, 127] on div "Add to Workspace" at bounding box center [290, 131] width 53 height 12
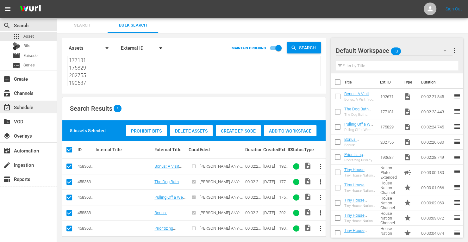
click at [25, 109] on div "event_available Schedule" at bounding box center [17, 107] width 35 height 6
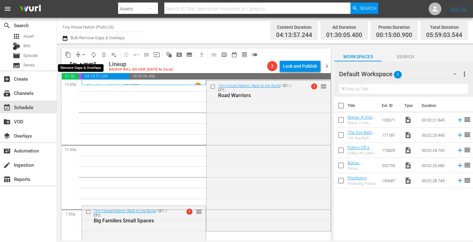
click at [82, 54] on span "arrow_drop_down" at bounding box center [83, 55] width 6 height 6
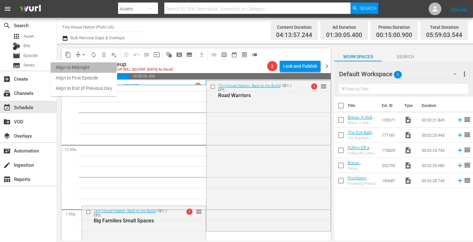
click at [68, 67] on li "Align to Midnight" at bounding box center [84, 67] width 66 height 10
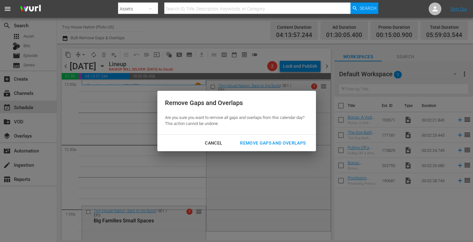
click at [279, 141] on div "Remove Gaps and Overlaps" at bounding box center [273, 143] width 76 height 8
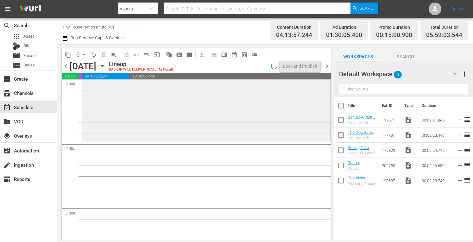
scroll to position [712, 0]
click at [156, 100] on div "Tiny House Nation: Back to the Build / SE2 / EP4: The Great Outdoors reorder" at bounding box center [206, 79] width 249 height 122
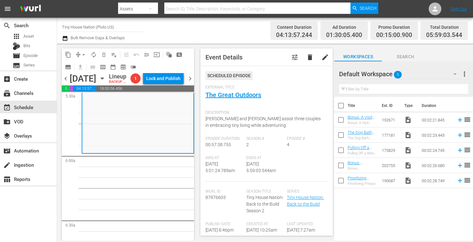
click at [83, 54] on span "arrow_drop_down" at bounding box center [83, 55] width 6 height 6
click at [69, 66] on li "Align to Midnight" at bounding box center [84, 67] width 66 height 10
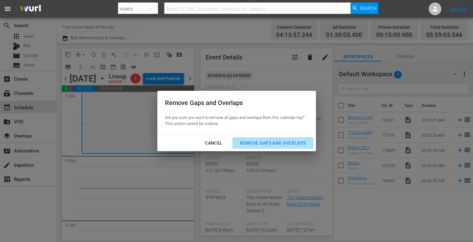
click at [267, 148] on button "Remove Gaps and Overlaps" at bounding box center [272, 143] width 81 height 12
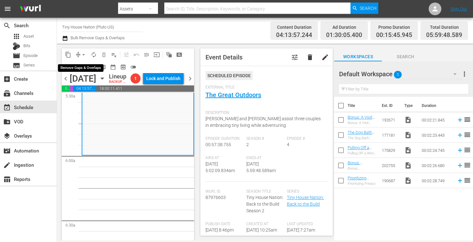
click at [83, 54] on span "arrow_drop_down" at bounding box center [83, 55] width 6 height 6
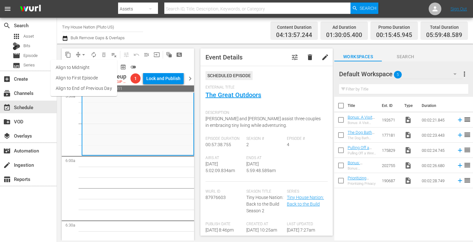
click at [69, 66] on li "Align to Midnight" at bounding box center [84, 67] width 66 height 10
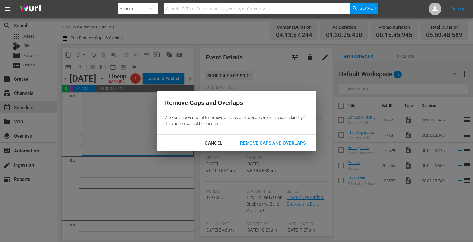
click at [271, 144] on div "Remove Gaps and Overlaps" at bounding box center [273, 143] width 76 height 8
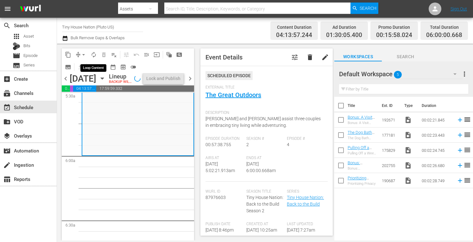
click at [92, 53] on span "autorenew_outlined" at bounding box center [94, 55] width 6 height 6
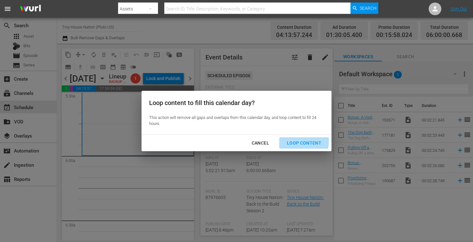
click at [290, 142] on div "Loop Content" at bounding box center [304, 143] width 45 height 8
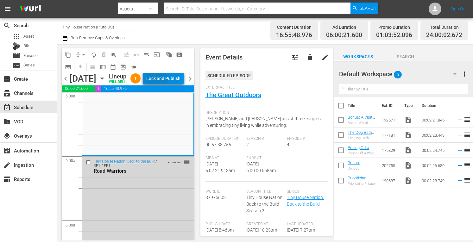
click at [170, 81] on div "Lock and Publish" at bounding box center [163, 78] width 34 height 11
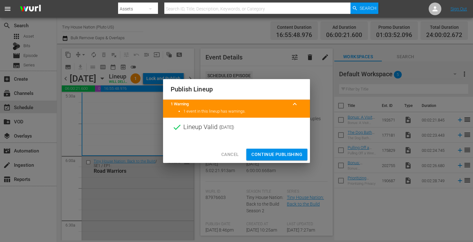
click at [268, 156] on span "Continue Publishing" at bounding box center [276, 155] width 51 height 8
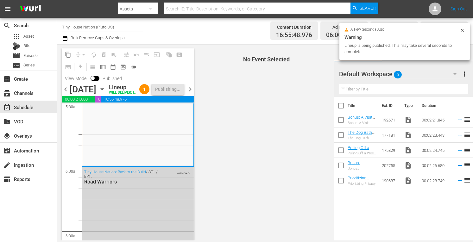
click at [465, 78] on span "more_vert" at bounding box center [465, 74] width 8 height 8
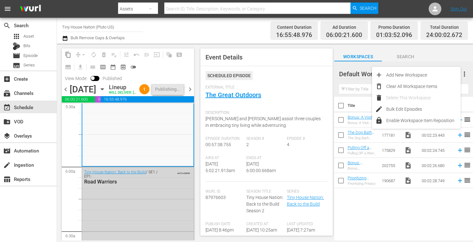
click at [251, 33] on div "Channel Title Tiny House Nation (Pluto US) Bulk Remove Gaps & Overlaps" at bounding box center [165, 30] width 206 height 23
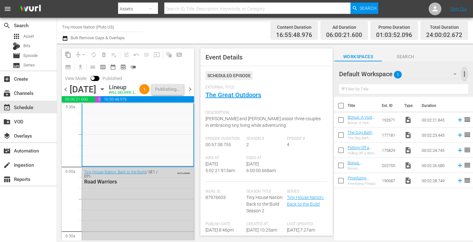
click at [461, 74] on span "more_vert" at bounding box center [465, 74] width 8 height 8
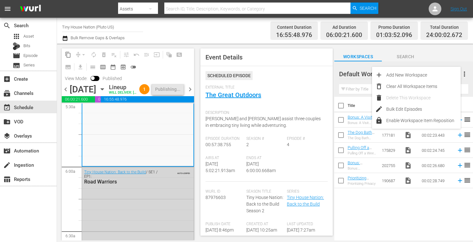
click at [444, 52] on div "Workspaces Search" at bounding box center [403, 55] width 139 height 13
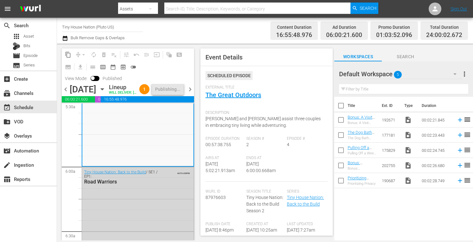
click at [341, 106] on input "checkbox" at bounding box center [340, 106] width 13 height 13
checkbox input "true"
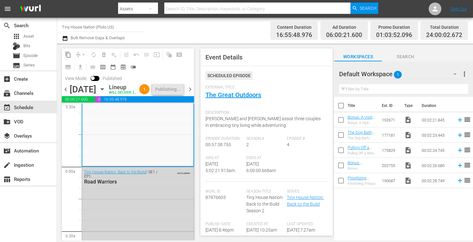
checkbox input "true"
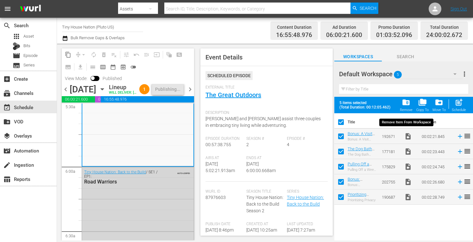
click at [402, 105] on div "folder_delete Remove" at bounding box center [406, 105] width 13 height 14
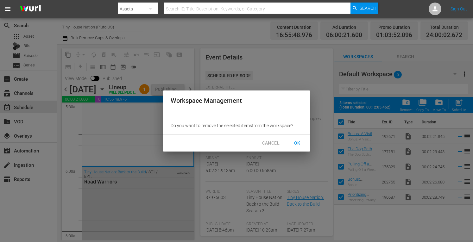
click at [300, 142] on span "OK" at bounding box center [297, 143] width 10 height 8
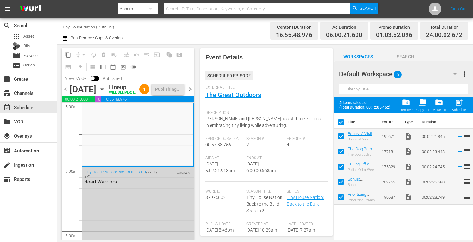
checkbox input "false"
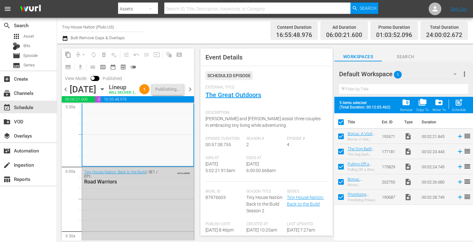
checkbox input "false"
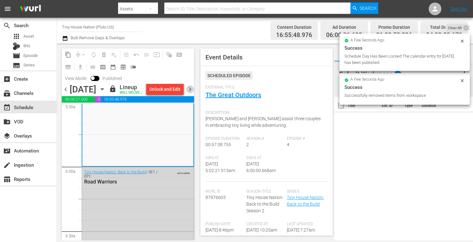
click at [190, 93] on span "chevron_right" at bounding box center [190, 89] width 8 height 8
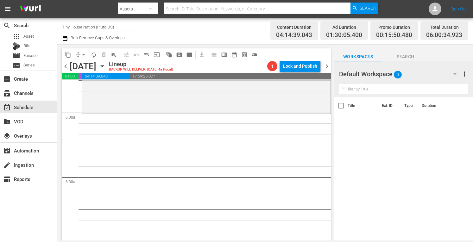
scroll to position [742, 0]
click at [126, 100] on div "Tiny House Nation / SE5 / EP3: Tiny House Builders Can't Jump reorder" at bounding box center [206, 49] width 249 height 127
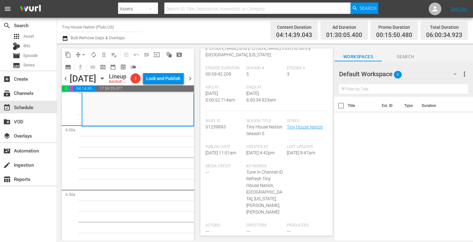
scroll to position [0, 0]
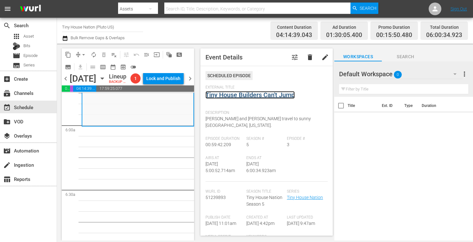
click at [240, 93] on link "Tiny House Builders Can't Jump" at bounding box center [249, 95] width 89 height 8
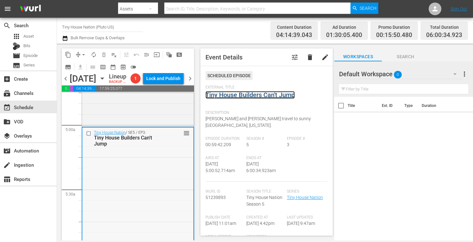
scroll to position [601, 0]
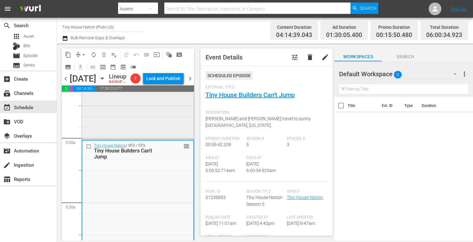
click at [102, 127] on div "Tiny House Nation / SE2 / EP15: 180 Sq Ft Backpack House 180 Sq Ft Backpack Hou…" at bounding box center [138, 73] width 112 height 129
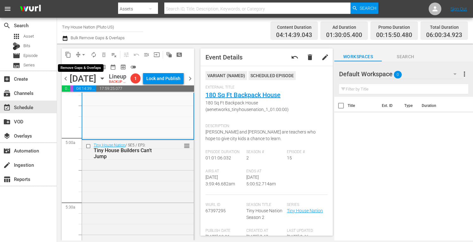
click at [84, 52] on span "arrow_drop_down" at bounding box center [83, 55] width 6 height 6
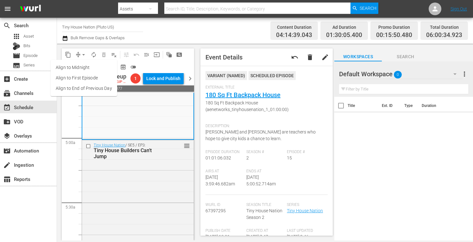
click at [74, 68] on li "Align to Midnight" at bounding box center [84, 67] width 66 height 10
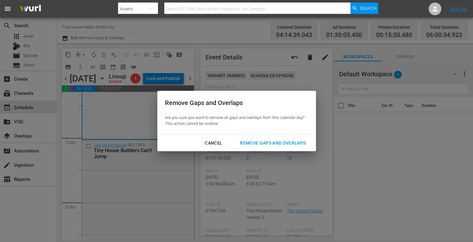
click at [264, 143] on div "Remove Gaps and Overlaps" at bounding box center [273, 143] width 76 height 8
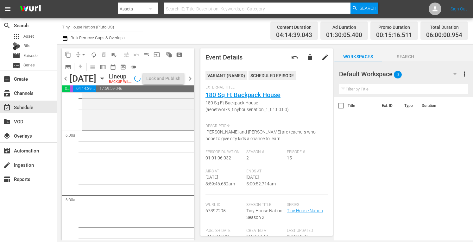
scroll to position [735, 0]
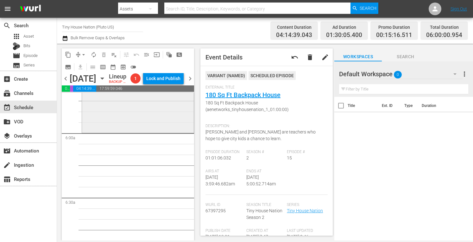
click at [111, 128] on div "Tiny House Nation / SE5 / EP3: Tiny House Builders Can't Jump reorder" at bounding box center [138, 68] width 112 height 125
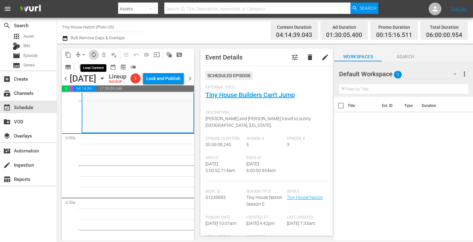
click at [92, 54] on span "autorenew_outlined" at bounding box center [94, 55] width 6 height 6
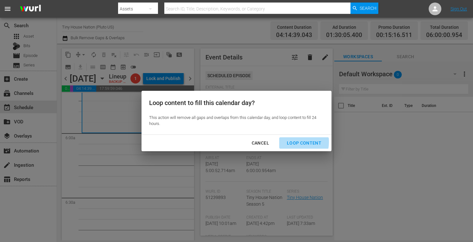
click at [292, 142] on div "Loop Content" at bounding box center [304, 143] width 45 height 8
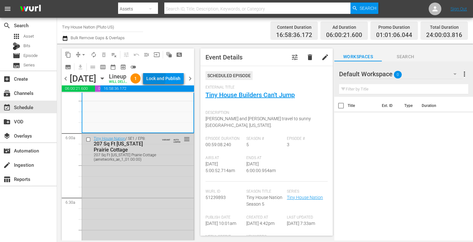
click at [163, 78] on div "Lock and Publish" at bounding box center [163, 78] width 34 height 11
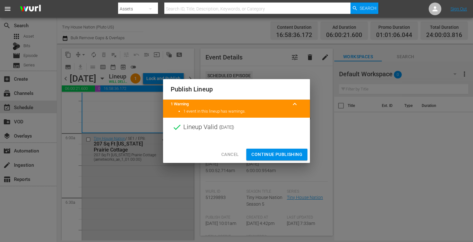
click at [264, 156] on span "Continue Publishing" at bounding box center [276, 155] width 51 height 8
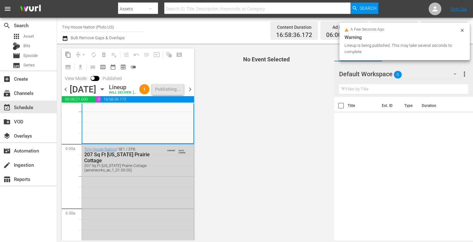
click at [191, 93] on span "chevron_right" at bounding box center [190, 89] width 8 height 8
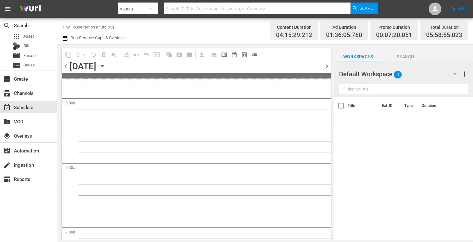
scroll to position [681, 0]
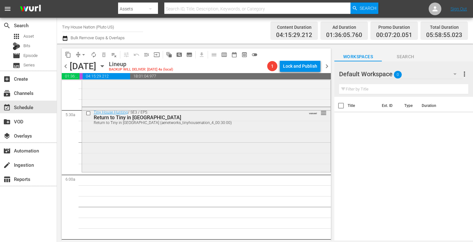
click at [156, 144] on div "Tiny House Hunting / SE3 / EP5: Return to Tiny in Boise Return to Tiny in Boise…" at bounding box center [206, 139] width 249 height 64
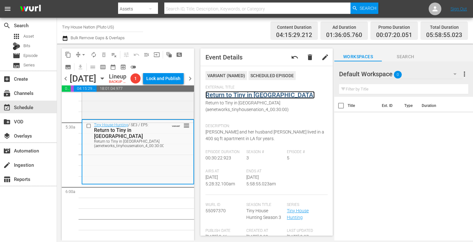
click at [242, 96] on link "Return to Tiny in Boise" at bounding box center [259, 95] width 109 height 8
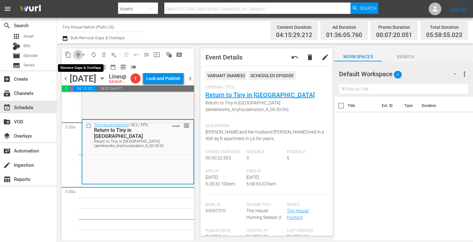
click at [77, 54] on span "compress" at bounding box center [78, 55] width 6 height 6
click at [86, 55] on span "arrow_drop_down" at bounding box center [83, 55] width 6 height 6
click at [75, 64] on li "Align to Midnight" at bounding box center [84, 67] width 52 height 10
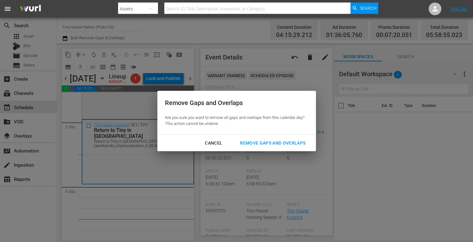
click at [257, 142] on div "Remove Gaps and Overlaps" at bounding box center [273, 143] width 76 height 8
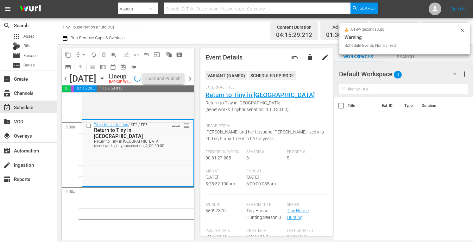
scroll to position [670, 0]
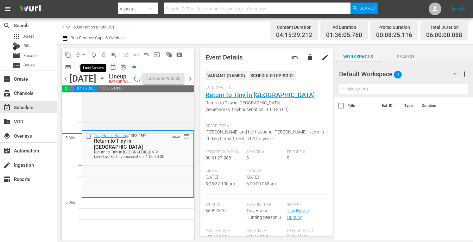
click at [92, 55] on span "autorenew_outlined" at bounding box center [94, 55] width 6 height 6
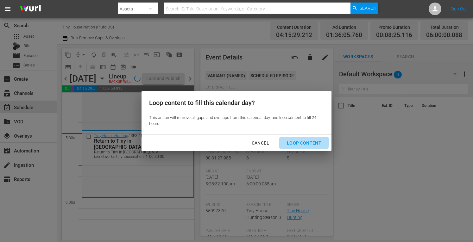
click at [297, 141] on div "Loop Content" at bounding box center [304, 143] width 45 height 8
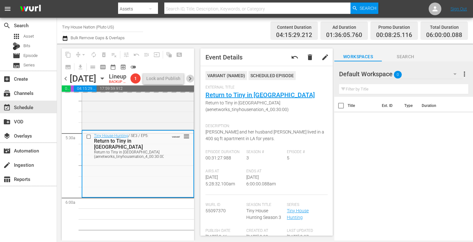
click at [189, 82] on span "chevron_right" at bounding box center [190, 79] width 8 height 8
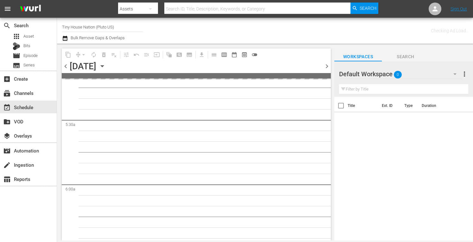
scroll to position [756, 0]
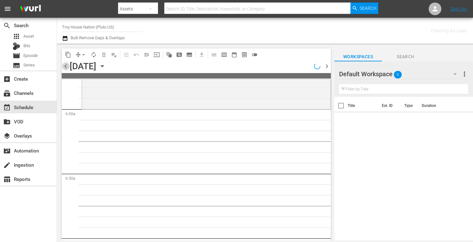
click at [65, 65] on span "chevron_left" at bounding box center [66, 66] width 8 height 8
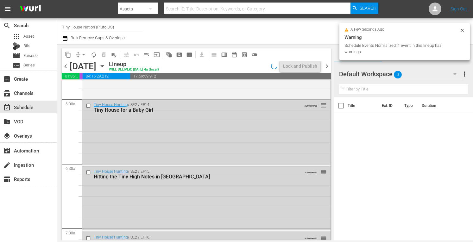
scroll to position [670, 0]
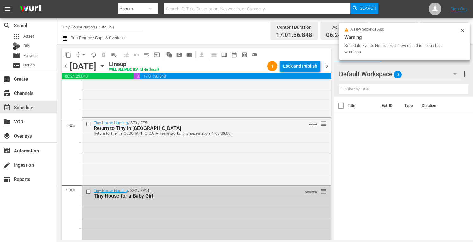
click at [298, 68] on div "Lock and Publish" at bounding box center [300, 65] width 34 height 11
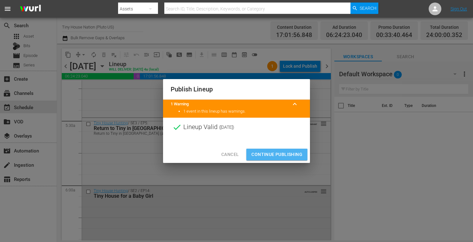
click at [265, 155] on span "Continue Publishing" at bounding box center [276, 155] width 51 height 8
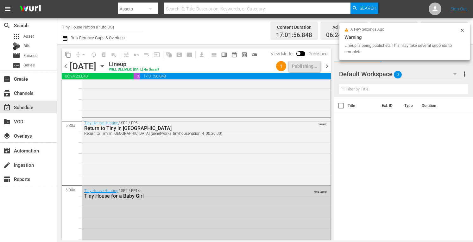
click at [326, 63] on span "chevron_right" at bounding box center [327, 66] width 8 height 8
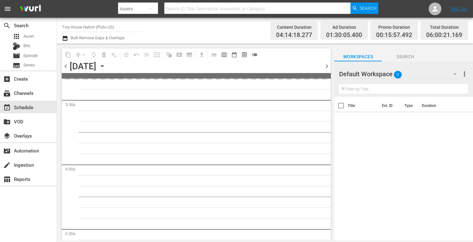
scroll to position [679, 0]
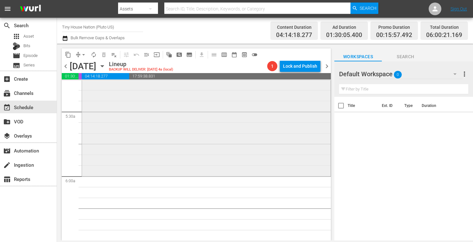
click at [148, 151] on div "Tiny House Nation / SE5 / EP11: A Texas-Sized Tiny A Texas-Sized Tiny (aenetwor…" at bounding box center [206, 113] width 249 height 126
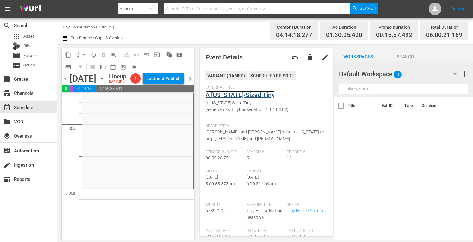
click at [239, 95] on link "A Texas-Sized Tiny" at bounding box center [239, 95] width 69 height 8
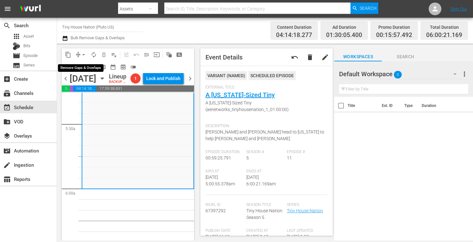
click at [84, 56] on span "arrow_drop_down" at bounding box center [83, 55] width 6 height 6
click at [75, 66] on li "Align to Midnight" at bounding box center [84, 67] width 52 height 10
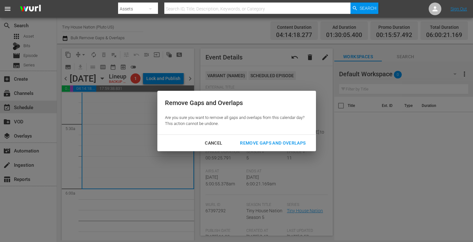
click at [264, 143] on div "Remove Gaps and Overlaps" at bounding box center [273, 143] width 76 height 8
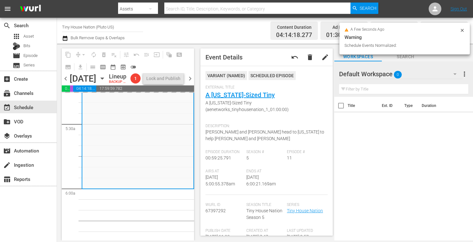
scroll to position [668, 0]
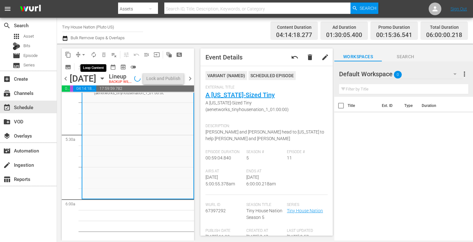
click at [93, 55] on span "autorenew_outlined" at bounding box center [94, 55] width 6 height 6
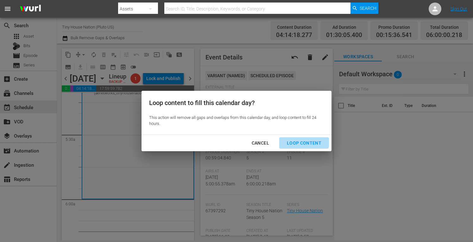
click at [300, 140] on div "Loop Content" at bounding box center [304, 143] width 45 height 8
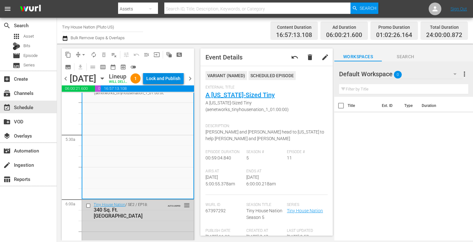
click at [166, 80] on div "Lock and Publish" at bounding box center [163, 78] width 34 height 11
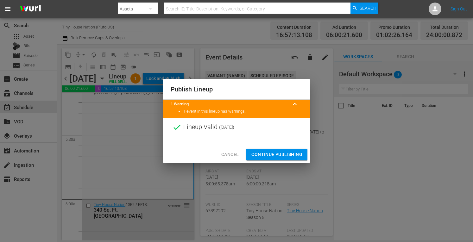
click at [262, 154] on span "Continue Publishing" at bounding box center [276, 155] width 51 height 8
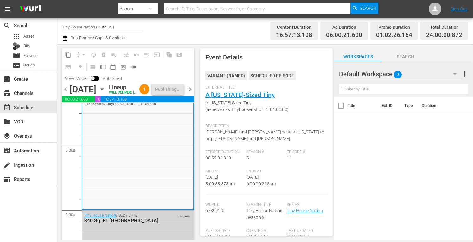
click at [190, 93] on span "chevron_right" at bounding box center [190, 89] width 8 height 8
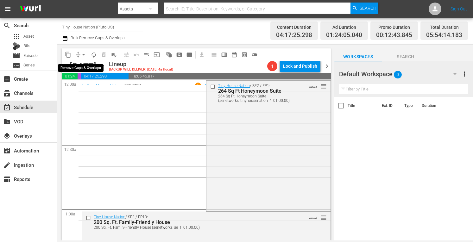
click at [81, 55] on span "arrow_drop_down" at bounding box center [83, 55] width 6 height 6
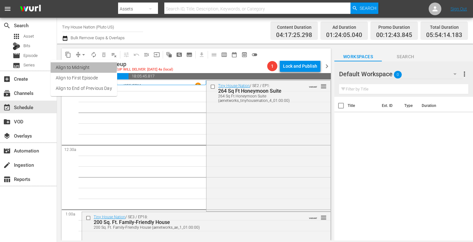
click at [68, 65] on li "Align to Midnight" at bounding box center [84, 67] width 66 height 10
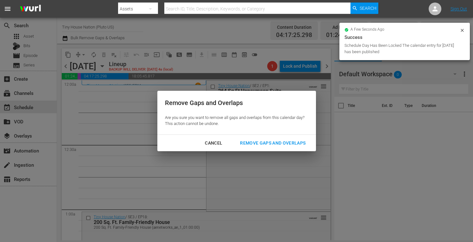
click at [266, 143] on div "Remove Gaps and Overlaps" at bounding box center [273, 143] width 76 height 8
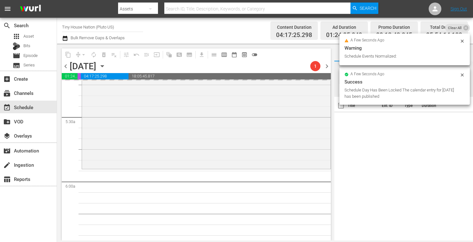
scroll to position [684, 0]
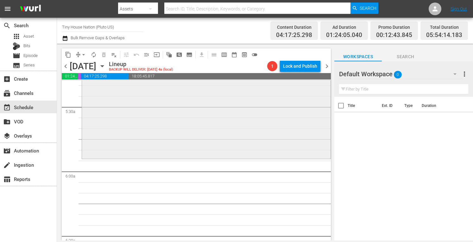
click at [183, 140] on div "Tiny House Nation / SE3 / EP10: 220 Ft Romantic Abode 220 Ft Romantic Abode (ae…" at bounding box center [206, 94] width 249 height 127
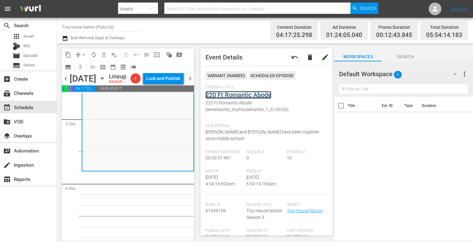
click at [244, 95] on link "220 Ft Romantic Abode" at bounding box center [238, 95] width 66 height 8
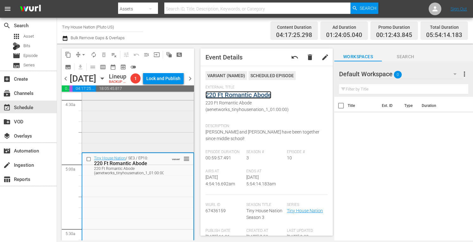
scroll to position [574, 0]
click at [125, 145] on div "Tiny House Nation / SE5 / EP12: Dad's Tiny Homecoming reorder" at bounding box center [138, 86] width 112 height 129
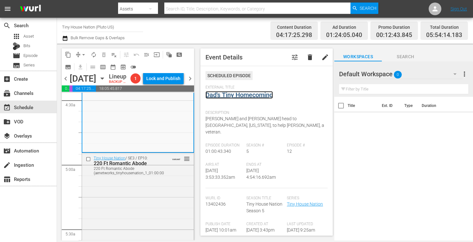
click at [233, 93] on link "Dad's Tiny Homecoming" at bounding box center [238, 95] width 67 height 8
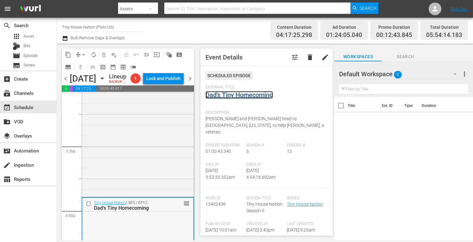
scroll to position [382, 0]
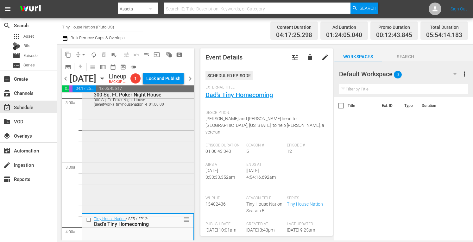
click at [114, 151] on div "Tiny House Nation / SE3 / EP17: 300 Sq. Ft. Poker Night House 300 Sq. Ft. Poker…" at bounding box center [138, 149] width 112 height 128
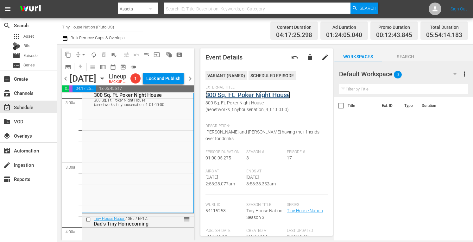
click at [230, 95] on link "300 Sq. Ft. Poker Night House" at bounding box center [247, 95] width 85 height 8
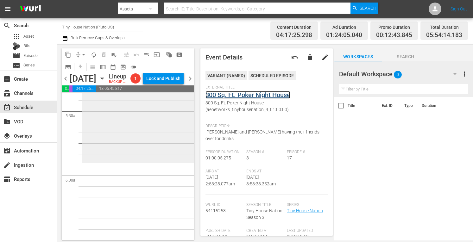
scroll to position [691, 0]
click at [106, 158] on div "Tiny House Nation / SE3 / EP10: 220 Ft Romantic Abode 220 Ft Romantic Abode (ae…" at bounding box center [138, 99] width 112 height 127
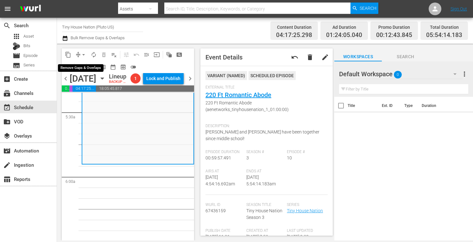
click at [84, 54] on span "arrow_drop_down" at bounding box center [83, 55] width 6 height 6
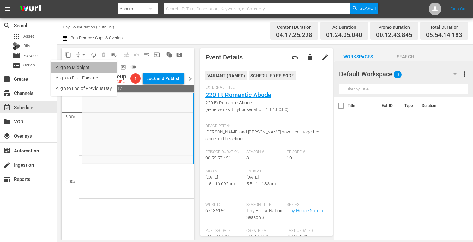
click at [73, 71] on li "Align to Midnight" at bounding box center [84, 67] width 66 height 10
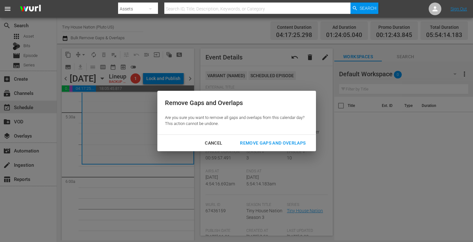
click at [269, 142] on div "Remove Gaps and Overlaps" at bounding box center [273, 143] width 76 height 8
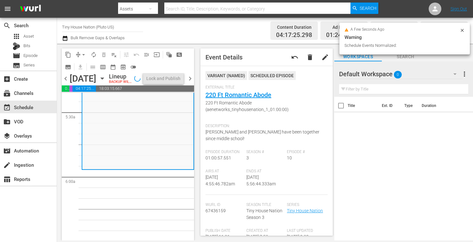
scroll to position [702, 0]
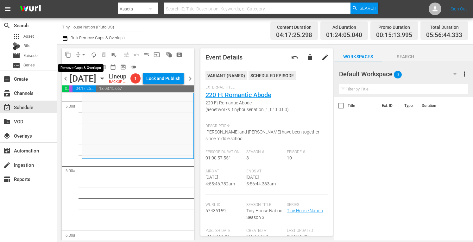
click at [84, 54] on span "arrow_drop_down" at bounding box center [83, 55] width 6 height 6
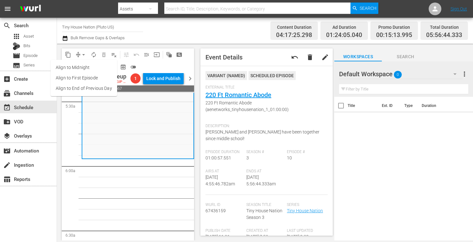
click at [79, 65] on li "Align to Midnight" at bounding box center [84, 67] width 66 height 10
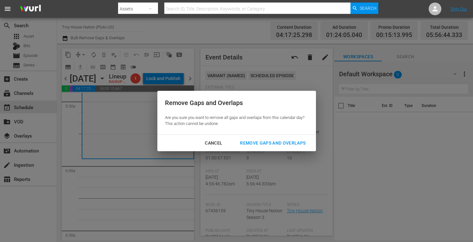
click at [262, 143] on div "Remove Gaps and Overlaps" at bounding box center [273, 143] width 76 height 8
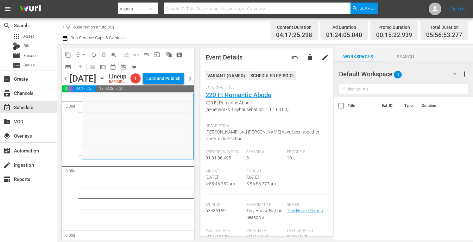
click at [85, 53] on span "arrow_drop_down" at bounding box center [83, 55] width 6 height 6
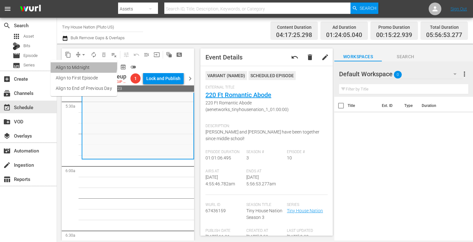
click at [73, 64] on li "Align to Midnight" at bounding box center [84, 67] width 66 height 10
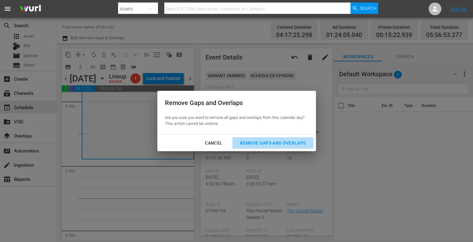
click at [265, 141] on div "Remove Gaps and Overlaps" at bounding box center [273, 143] width 76 height 8
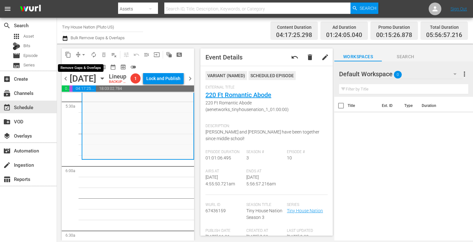
click at [84, 55] on span "arrow_drop_down" at bounding box center [83, 55] width 6 height 6
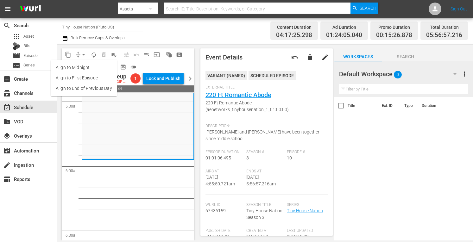
click at [75, 68] on li "Align to Midnight" at bounding box center [84, 67] width 66 height 10
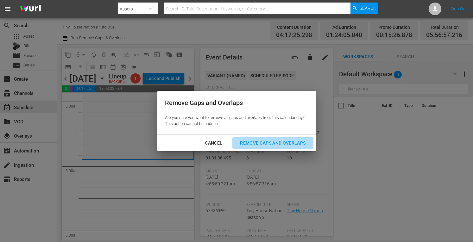
click at [258, 143] on div "Remove Gaps and Overlaps" at bounding box center [273, 143] width 76 height 8
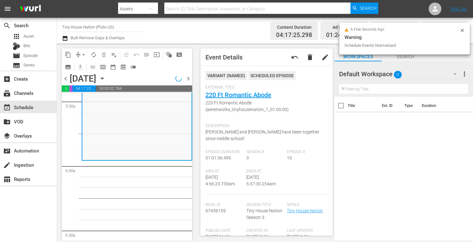
scroll to position [691, 0]
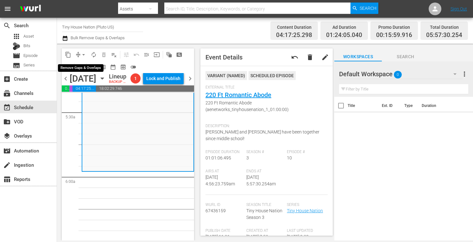
click at [85, 55] on span "arrow_drop_down" at bounding box center [83, 55] width 6 height 6
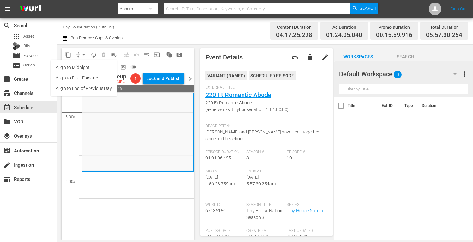
click at [74, 64] on li "Align to Midnight" at bounding box center [84, 67] width 66 height 10
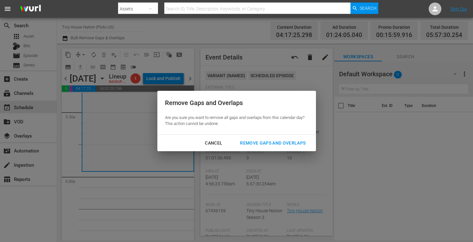
click at [257, 142] on div "Remove Gaps and Overlaps" at bounding box center [273, 143] width 76 height 8
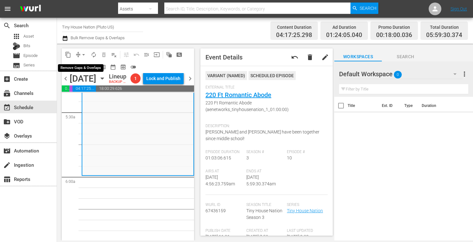
click at [83, 55] on span "arrow_drop_down" at bounding box center [83, 55] width 6 height 6
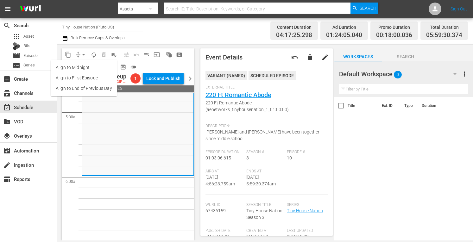
click at [70, 69] on li "Align to Midnight" at bounding box center [84, 67] width 66 height 10
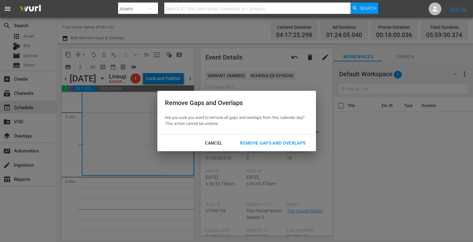
click at [267, 143] on div "Remove Gaps and Overlaps" at bounding box center [273, 143] width 76 height 8
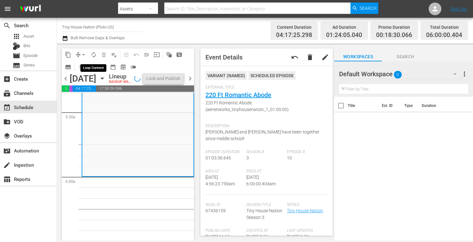
click at [93, 54] on span "autorenew_outlined" at bounding box center [94, 55] width 6 height 6
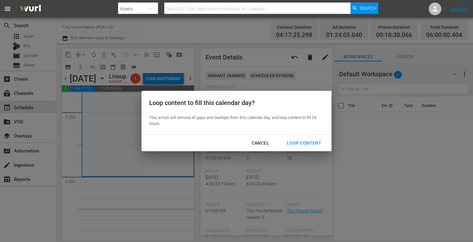
click at [298, 143] on div "Loop Content" at bounding box center [304, 143] width 45 height 8
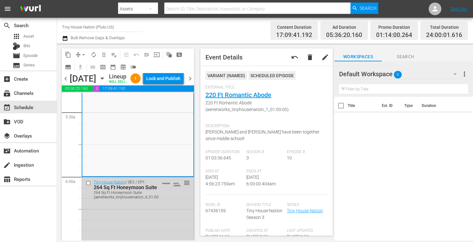
click at [162, 79] on div "Lock and Publish" at bounding box center [163, 78] width 34 height 11
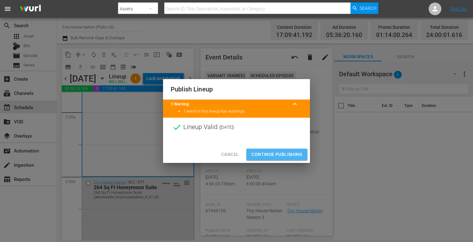
click at [275, 155] on span "Continue Publishing" at bounding box center [276, 155] width 51 height 8
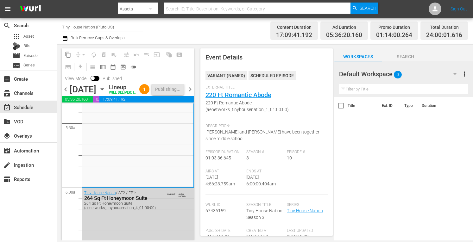
click at [191, 93] on span "chevron_right" at bounding box center [190, 89] width 8 height 8
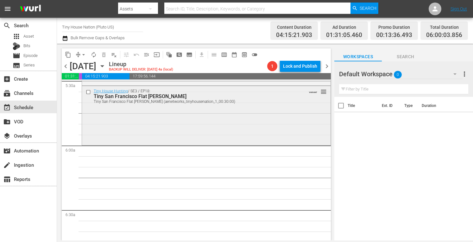
scroll to position [710, 0]
click at [141, 133] on div "Tiny House Hunting / SE3 / EP18: Tiny San Francisco Flat Hunt Tiny San Francisc…" at bounding box center [206, 115] width 249 height 58
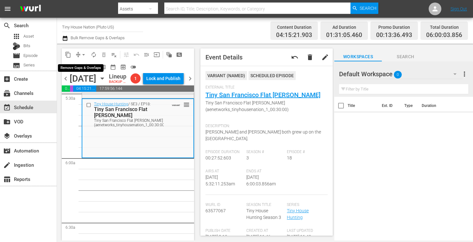
click at [83, 54] on span "arrow_drop_down" at bounding box center [83, 55] width 6 height 6
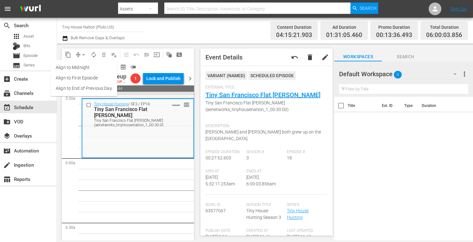
click at [82, 70] on li "Align to Midnight" at bounding box center [84, 67] width 66 height 10
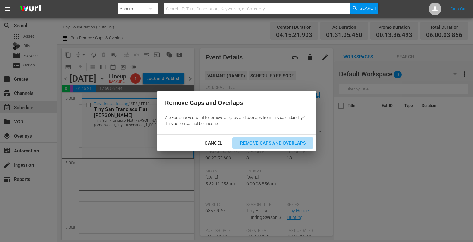
click at [267, 147] on div "Remove Gaps and Overlaps" at bounding box center [273, 143] width 76 height 8
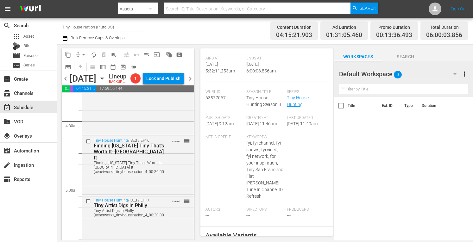
scroll to position [0, 0]
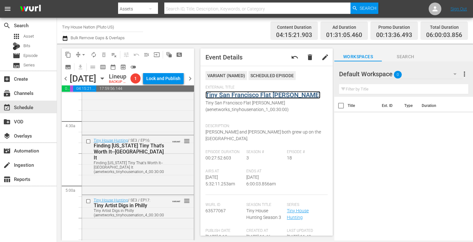
click at [240, 94] on link "Tiny San Francisco Flat Hunt" at bounding box center [262, 95] width 115 height 8
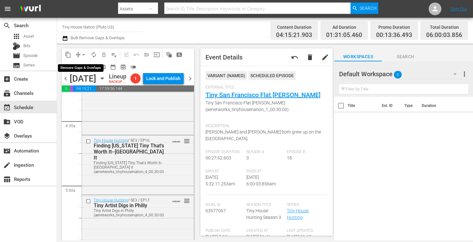
click at [82, 54] on span "arrow_drop_down" at bounding box center [83, 55] width 6 height 6
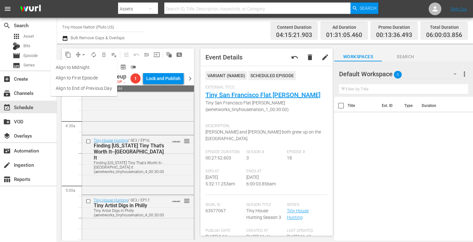
click at [69, 67] on li "Align to Midnight" at bounding box center [84, 67] width 66 height 10
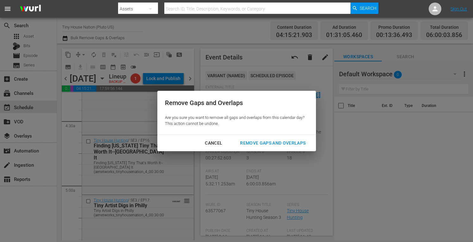
click at [259, 144] on div "Remove Gaps and Overlaps" at bounding box center [273, 143] width 76 height 8
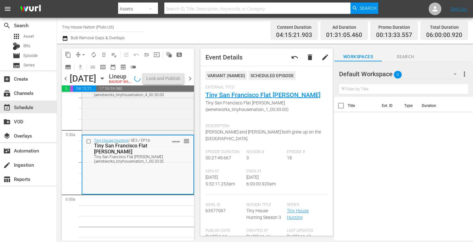
scroll to position [675, 0]
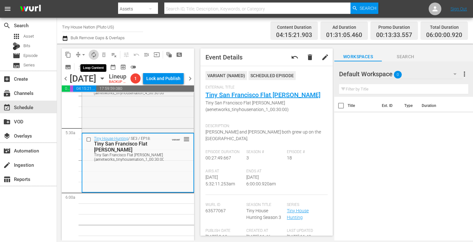
click at [95, 56] on span "autorenew_outlined" at bounding box center [94, 55] width 6 height 6
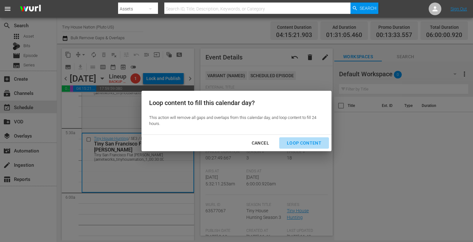
click at [307, 138] on button "Loop Content" at bounding box center [304, 143] width 50 height 12
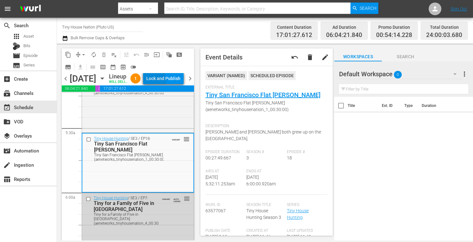
click at [165, 82] on div "Lock and Publish" at bounding box center [163, 78] width 34 height 11
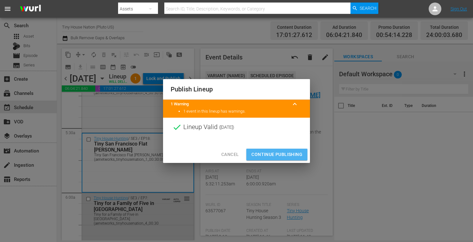
click at [273, 160] on button "Continue Publishing" at bounding box center [276, 155] width 61 height 12
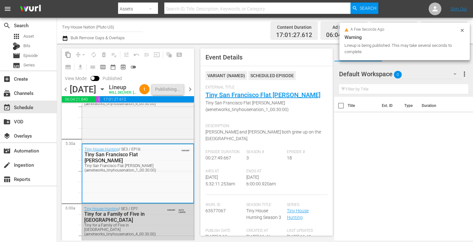
click at [191, 93] on span "chevron_right" at bounding box center [190, 89] width 8 height 8
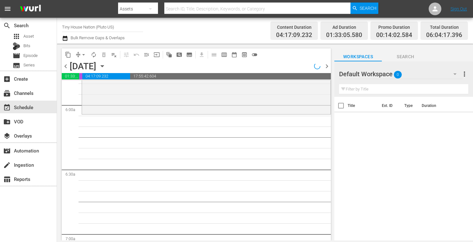
scroll to position [729, 0]
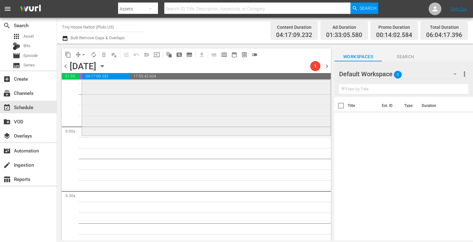
click at [140, 121] on div "Tiny House Nation / SE5 / EP8: Going Tiny in Music City Going Tiny in Music Cit…" at bounding box center [206, 68] width 249 height 134
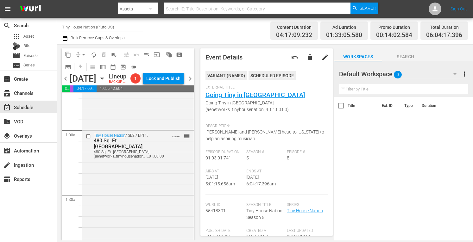
scroll to position [0, 0]
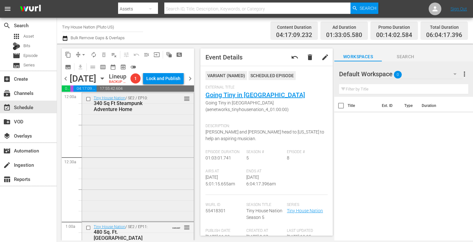
click at [134, 161] on div "Tiny House Nation / SE2 / EP10: 340 Sq Ft Steampunk Adventure Home reorder" at bounding box center [138, 156] width 112 height 127
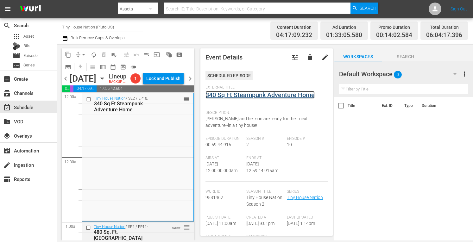
click at [231, 93] on link "340 Sq Ft Steampunk Adventure Home" at bounding box center [259, 95] width 109 height 8
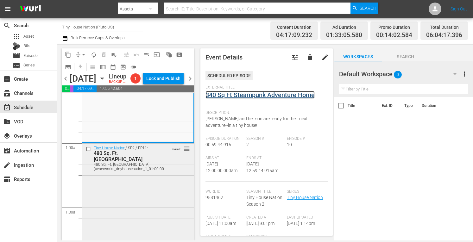
scroll to position [84, 0]
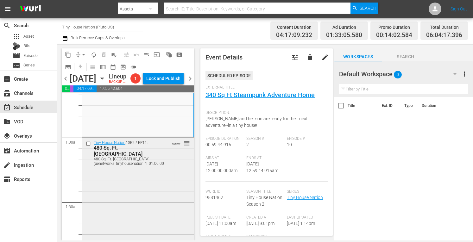
click at [136, 211] on div "Tiny House Nation / SE2 / EP11: 480 Sq. Ft. Gothic Castle House 480 Sq. Ft. Got…" at bounding box center [138, 201] width 112 height 126
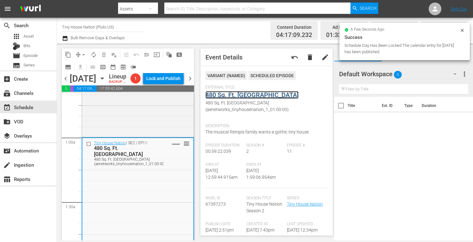
click at [235, 94] on link "480 Sq. Ft. Gothic Castle House" at bounding box center [251, 95] width 93 height 8
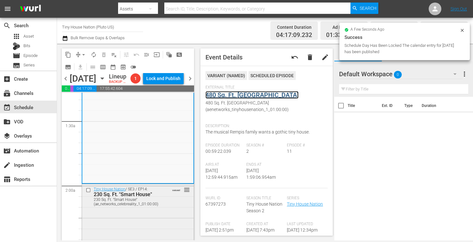
scroll to position [169, 0]
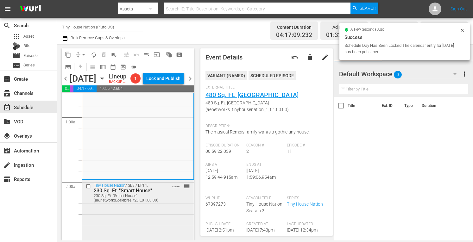
click at [137, 203] on div "230 Sq. Ft. "Smart House" (ae_networks_celebreality_1_01:00:00)" at bounding box center [129, 198] width 70 height 9
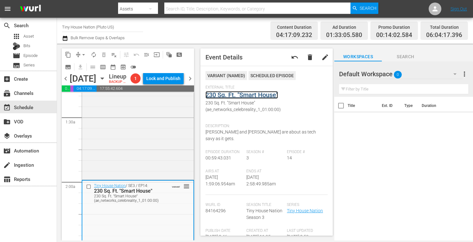
click at [220, 94] on link "230 Sq. Ft. "Smart House"" at bounding box center [241, 95] width 73 height 8
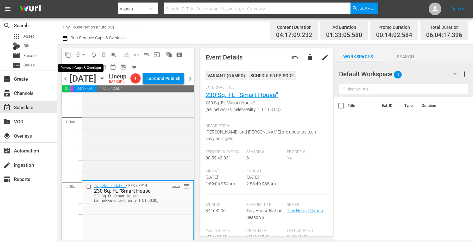
click at [84, 55] on span "arrow_drop_down" at bounding box center [83, 55] width 6 height 6
click at [75, 67] on li "Align to Midnight" at bounding box center [84, 67] width 52 height 10
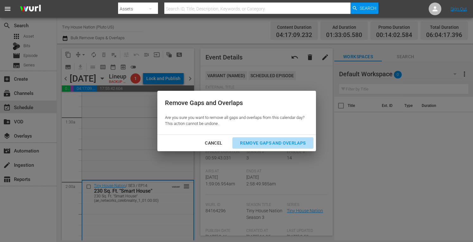
click at [263, 144] on div "Remove Gaps and Overlaps" at bounding box center [273, 143] width 76 height 8
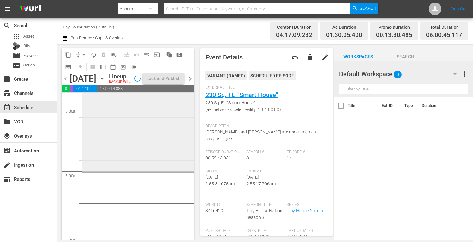
scroll to position [696, 0]
click at [127, 145] on div "Tiny House Nation / SE5 / EP8: Going Tiny in Music City Going Tiny in Music Cit…" at bounding box center [138, 105] width 112 height 134
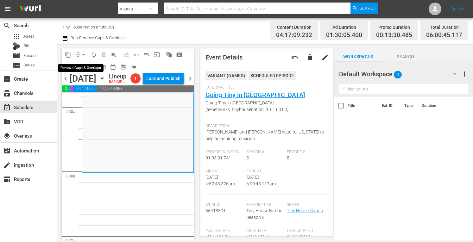
click at [82, 54] on span "arrow_drop_down" at bounding box center [83, 55] width 6 height 6
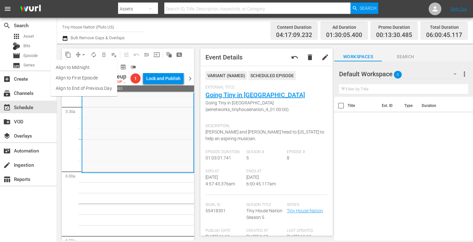
click at [73, 69] on li "Align to Midnight" at bounding box center [84, 67] width 66 height 10
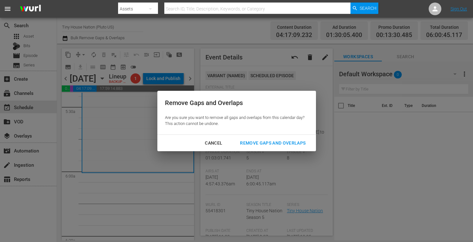
click at [279, 145] on div "Remove Gaps and Overlaps" at bounding box center [273, 143] width 76 height 8
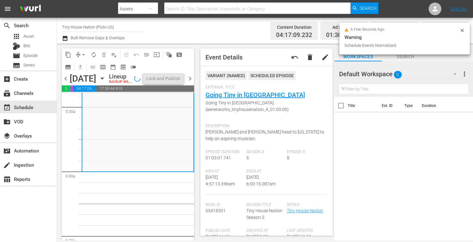
scroll to position [718, 0]
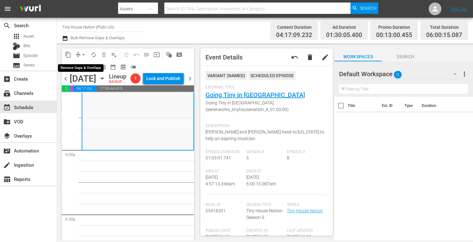
click at [83, 54] on span "arrow_drop_down" at bounding box center [83, 55] width 6 height 6
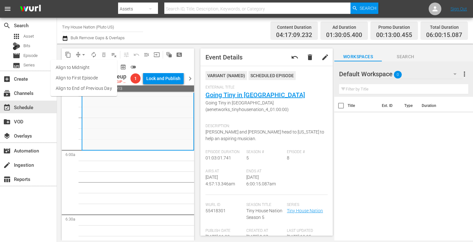
click at [74, 66] on li "Align to Midnight" at bounding box center [84, 67] width 66 height 10
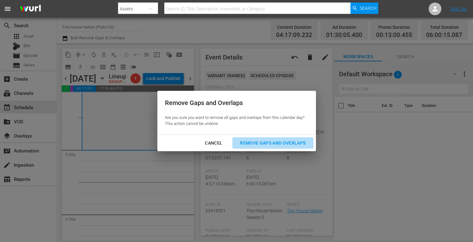
click at [265, 143] on div "Remove Gaps and Overlaps" at bounding box center [273, 143] width 76 height 8
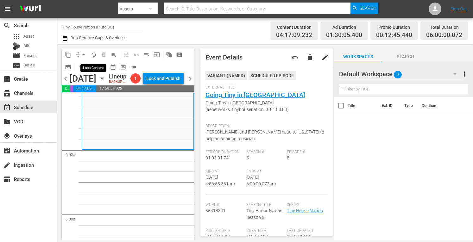
click at [94, 55] on span "autorenew_outlined" at bounding box center [94, 55] width 6 height 6
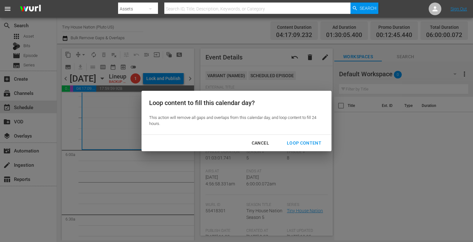
click at [298, 146] on div "Loop Content" at bounding box center [304, 143] width 45 height 8
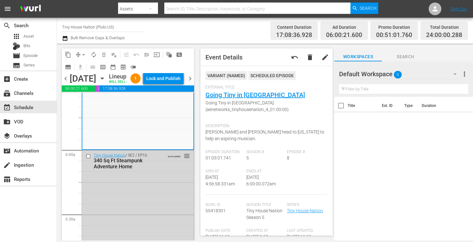
click at [161, 81] on div "Lock and Publish" at bounding box center [163, 78] width 34 height 11
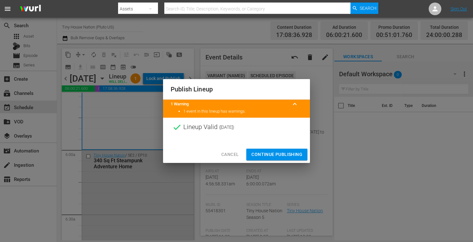
click at [255, 146] on div at bounding box center [236, 141] width 147 height 9
click at [256, 152] on span "Continue Publishing" at bounding box center [276, 155] width 51 height 8
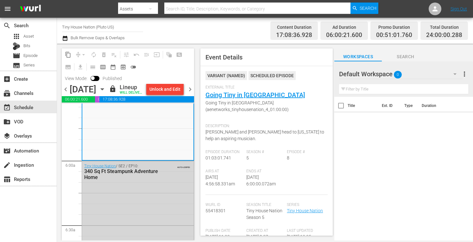
click at [107, 30] on input "Tiny House Nation (Pluto US)" at bounding box center [102, 26] width 81 height 15
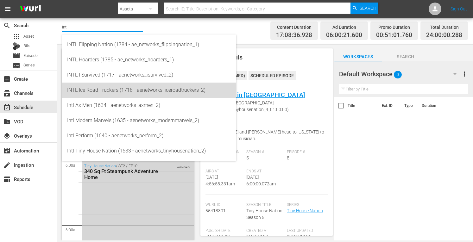
click at [92, 91] on div "INTL Ice Road Truckers (1718 - aenetworks_iceroadtruckers_2)" at bounding box center [149, 90] width 164 height 15
type input "INTL Ice Road Truckers (1718 - aenetworks_iceroadtruckers_2)"
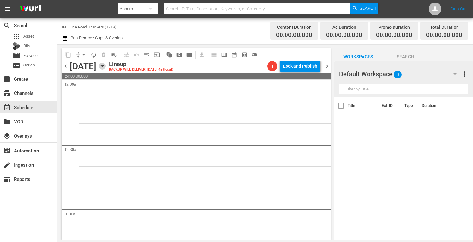
click at [106, 69] on icon "button" at bounding box center [102, 66] width 7 height 7
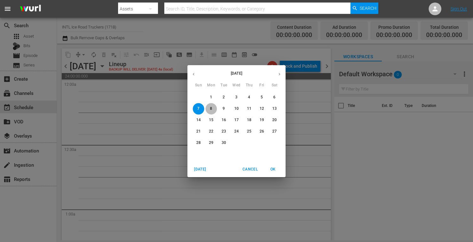
click at [210, 109] on span "8" at bounding box center [210, 108] width 11 height 5
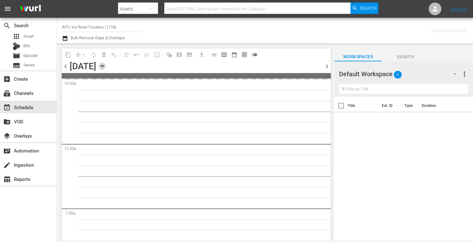
click at [106, 67] on icon "button" at bounding box center [102, 66] width 7 height 7
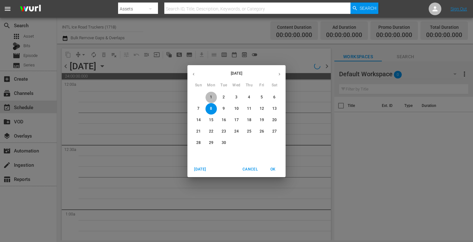
click at [210, 95] on p "1" at bounding box center [211, 97] width 2 height 5
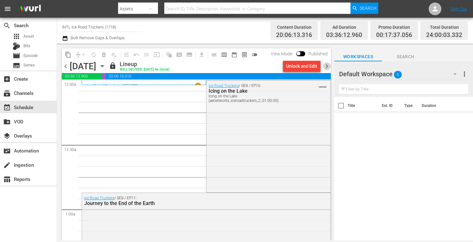
click at [327, 67] on span "chevron_right" at bounding box center [327, 66] width 8 height 8
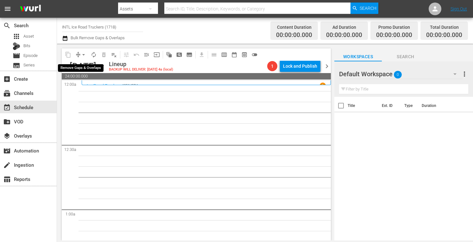
click at [83, 54] on span "arrow_drop_down" at bounding box center [83, 55] width 6 height 6
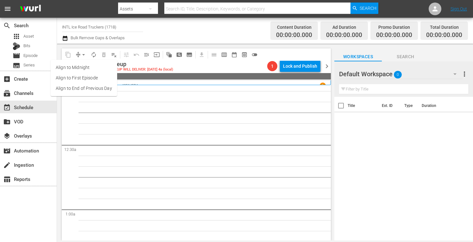
click at [72, 66] on li "Align to Midnight" at bounding box center [84, 67] width 66 height 10
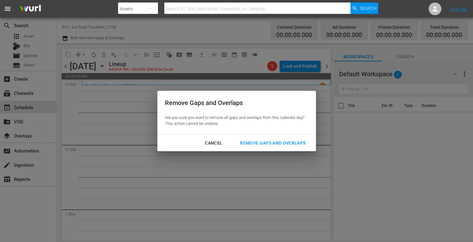
click at [269, 140] on div "Remove Gaps and Overlaps" at bounding box center [273, 143] width 76 height 8
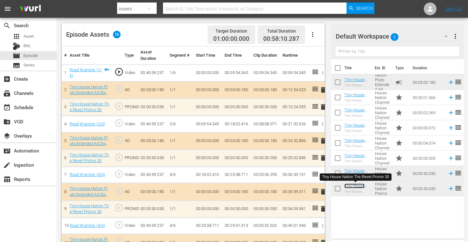
scroll to position [257, 0]
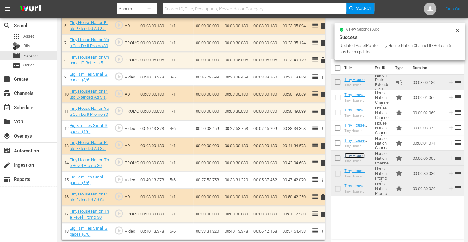
scroll to position [294, 0]
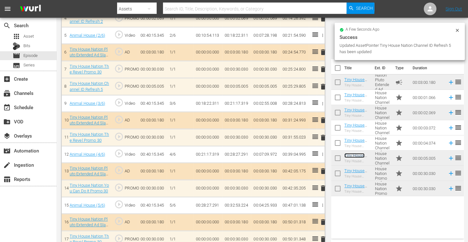
scroll to position [266, 0]
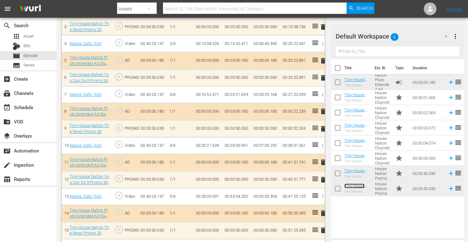
scroll to position [240, 0]
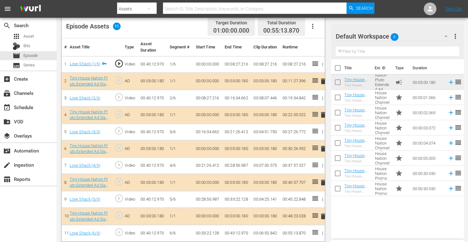
scroll to position [172, 0]
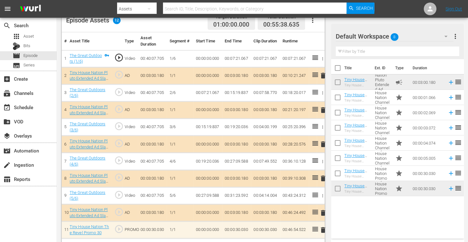
scroll to position [192, 0]
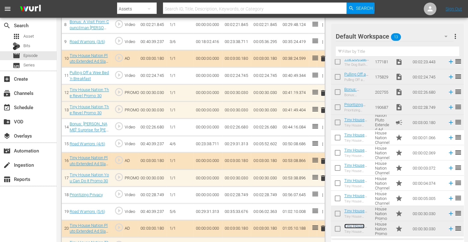
scroll to position [327, 0]
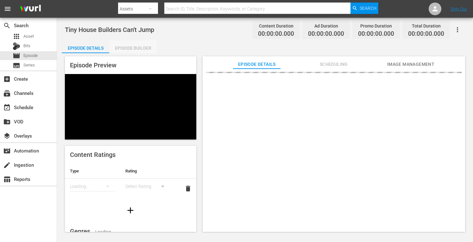
click at [133, 49] on div "Episode Builder" at bounding box center [132, 48] width 47 height 15
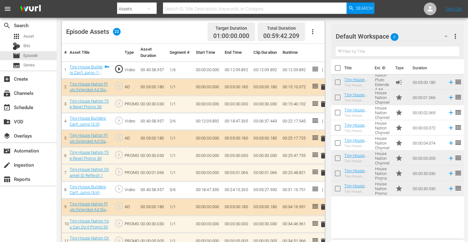
scroll to position [165, 0]
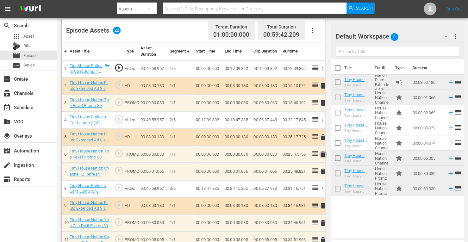
click at [324, 154] on span "delete" at bounding box center [323, 155] width 8 height 8
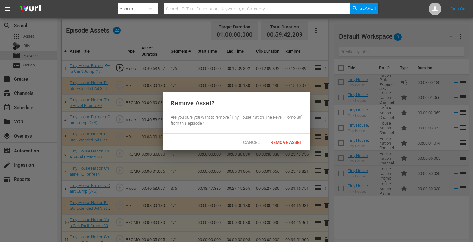
click at [288, 144] on span "Remove Asset" at bounding box center [286, 142] width 42 height 5
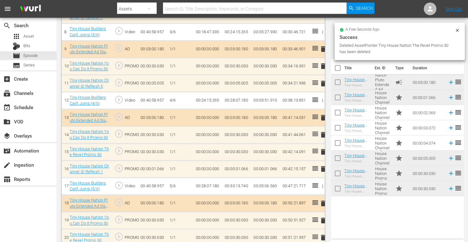
scroll to position [346, 0]
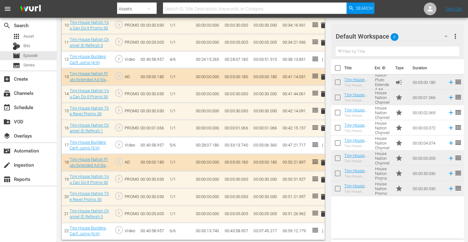
click at [322, 212] on span "delete" at bounding box center [323, 214] width 8 height 8
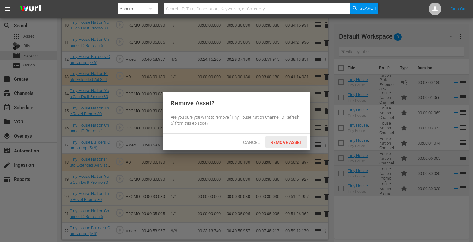
click at [281, 142] on span "Remove Asset" at bounding box center [286, 142] width 42 height 5
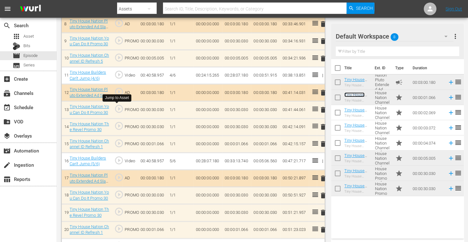
scroll to position [329, 0]
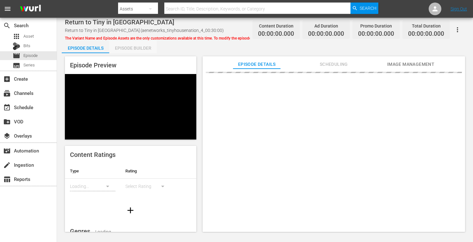
click at [136, 47] on div "Episode Builder" at bounding box center [132, 48] width 47 height 15
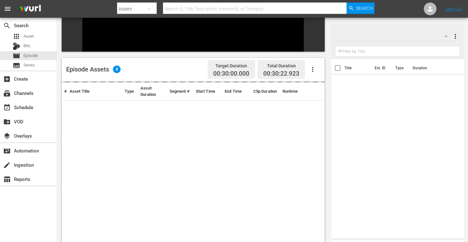
scroll to position [151, 0]
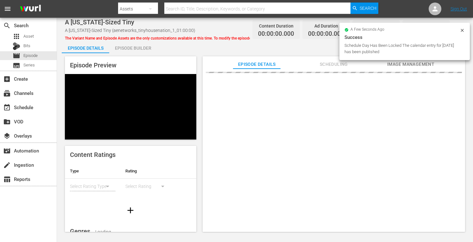
click at [136, 50] on div "Episode Builder" at bounding box center [132, 48] width 47 height 15
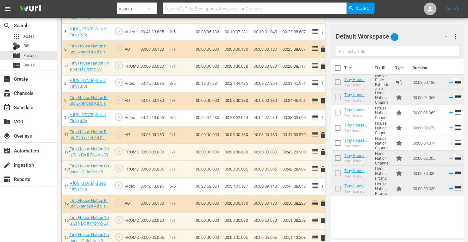
scroll to position [294, 0]
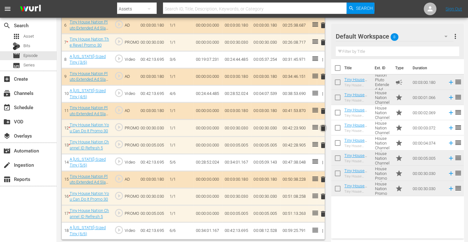
click at [323, 125] on span "delete" at bounding box center [323, 128] width 8 height 8
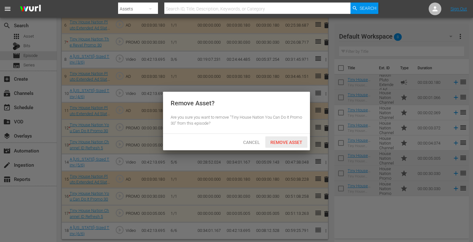
click at [288, 142] on span "Remove Asset" at bounding box center [286, 142] width 42 height 5
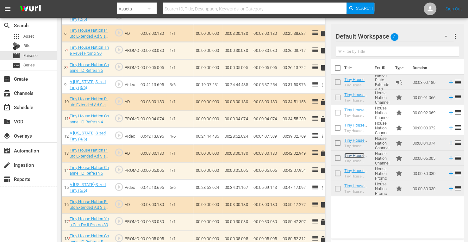
scroll to position [287, 0]
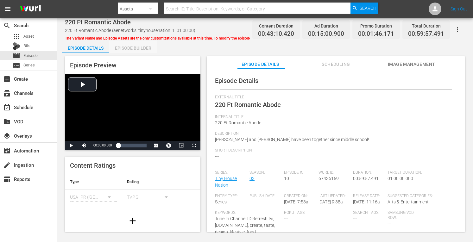
click at [132, 50] on div "Episode Builder" at bounding box center [132, 48] width 47 height 15
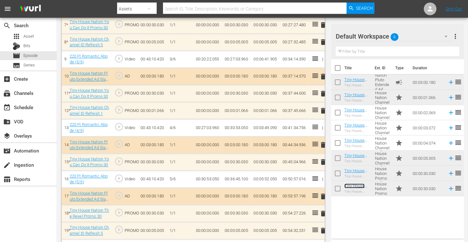
scroll to position [311, 0]
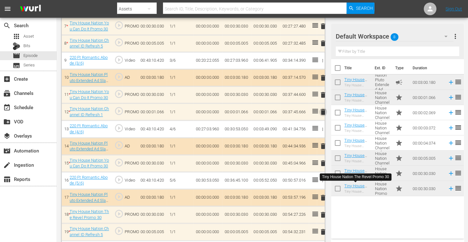
click at [323, 113] on span "delete" at bounding box center [323, 112] width 8 height 8
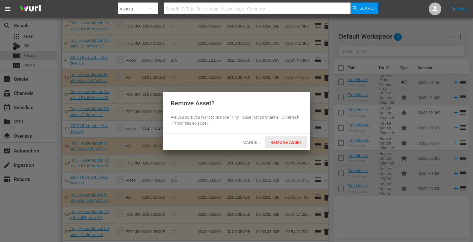
click at [283, 140] on span "Remove Asset" at bounding box center [286, 142] width 42 height 5
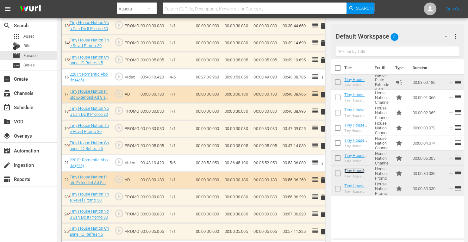
scroll to position [414, 0]
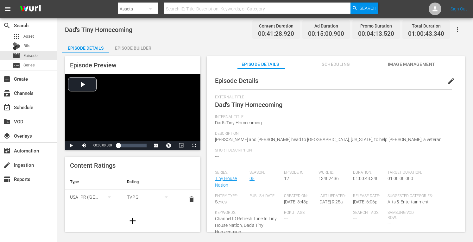
click at [129, 48] on div "Episode Builder" at bounding box center [132, 48] width 47 height 15
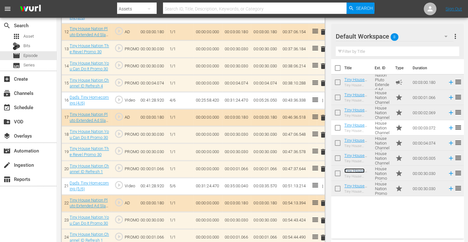
scroll to position [414, 0]
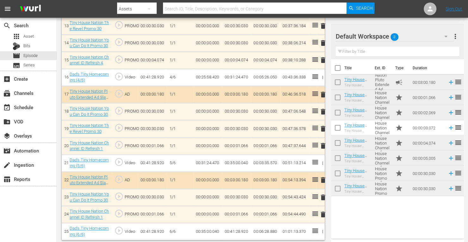
click at [322, 144] on span "delete" at bounding box center [323, 146] width 8 height 8
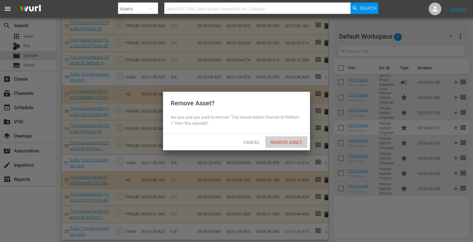
click at [283, 144] on span "Remove Asset" at bounding box center [286, 142] width 42 height 5
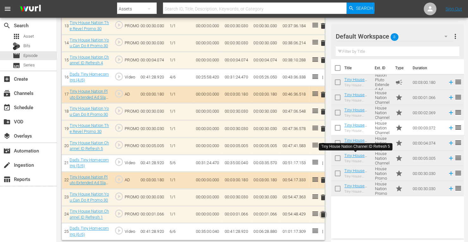
click at [323, 211] on span "delete" at bounding box center [323, 215] width 8 height 8
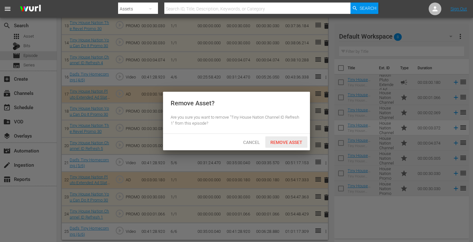
click at [288, 140] on span "Remove Asset" at bounding box center [286, 142] width 42 height 5
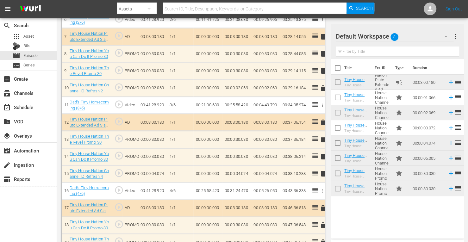
scroll to position [287, 0]
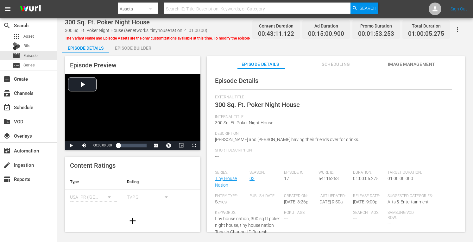
click at [129, 47] on div "Episode Builder" at bounding box center [132, 48] width 47 height 15
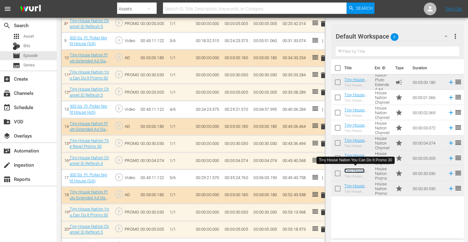
scroll to position [346, 0]
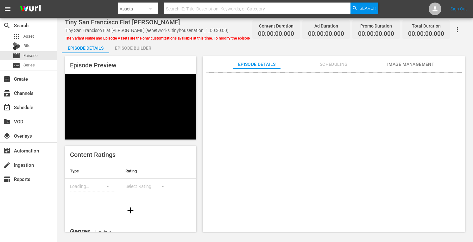
click at [132, 47] on div "Episode Builder" at bounding box center [132, 48] width 47 height 15
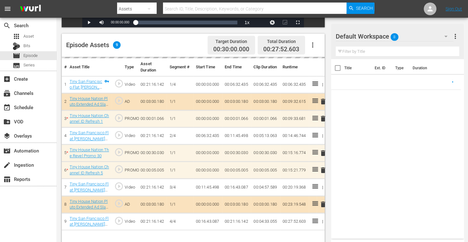
scroll to position [165, 0]
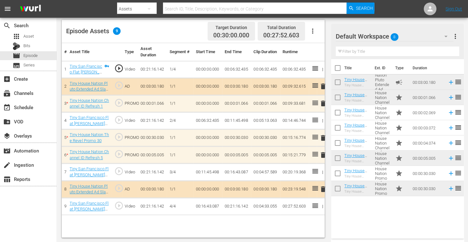
click at [322, 154] on span "delete" at bounding box center [323, 155] width 8 height 8
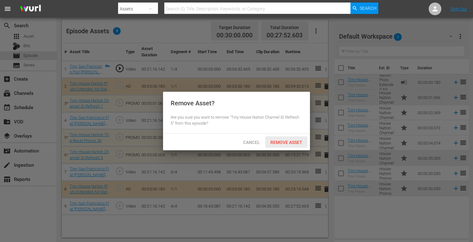
click at [286, 142] on span "Remove Asset" at bounding box center [286, 142] width 42 height 5
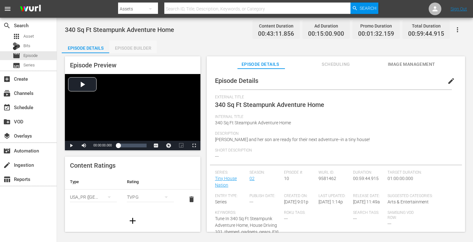
click at [133, 49] on div "Episode Builder" at bounding box center [132, 48] width 47 height 15
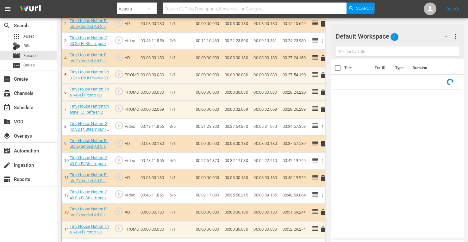
scroll to position [245, 0]
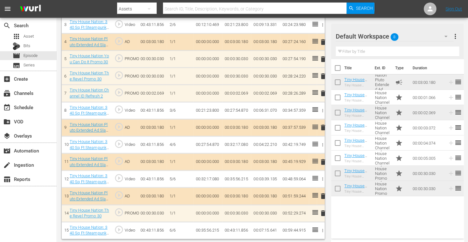
click at [324, 59] on td "delete" at bounding box center [321, 59] width 8 height 17
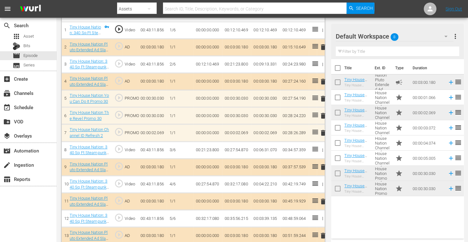
scroll to position [204, 0]
click at [324, 81] on span "delete" at bounding box center [323, 82] width 8 height 8
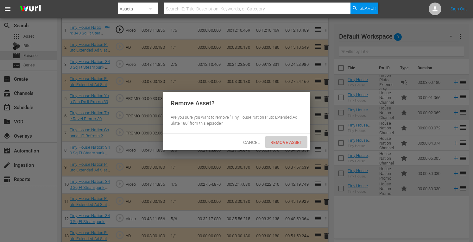
click at [278, 144] on span "Remove Asset" at bounding box center [286, 142] width 42 height 5
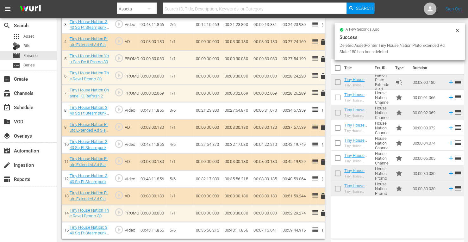
scroll to position [226, 0]
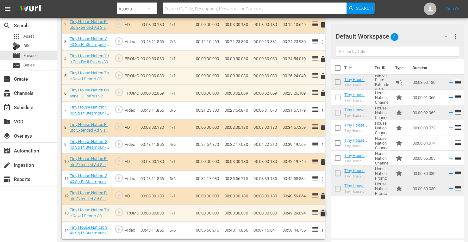
click at [324, 211] on span "delete" at bounding box center [323, 214] width 8 height 8
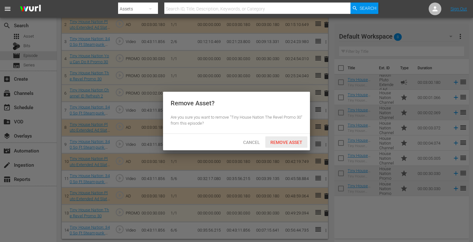
click at [287, 143] on span "Remove Asset" at bounding box center [286, 142] width 42 height 5
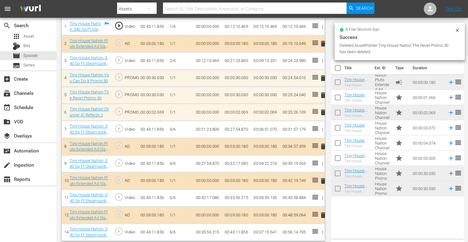
scroll to position [209, 0]
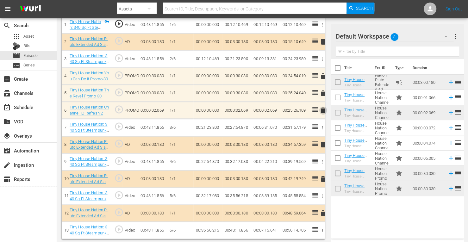
click at [324, 109] on span "delete" at bounding box center [323, 111] width 8 height 8
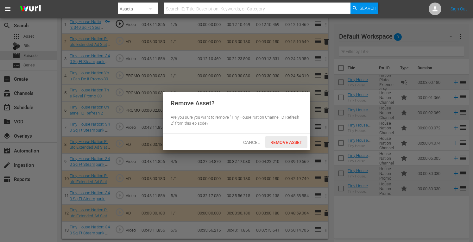
click at [280, 141] on span "Remove Asset" at bounding box center [286, 142] width 42 height 5
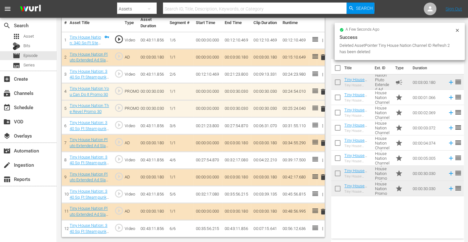
scroll to position [192, 0]
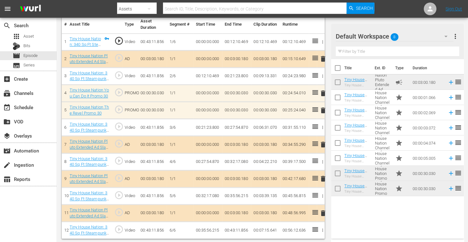
click at [322, 110] on span "delete" at bounding box center [323, 111] width 8 height 8
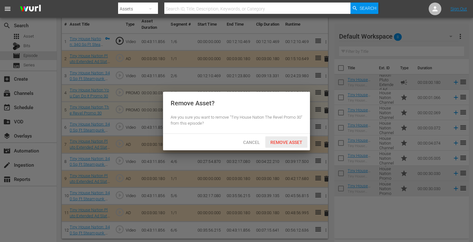
click at [281, 140] on span "Remove Asset" at bounding box center [286, 142] width 42 height 5
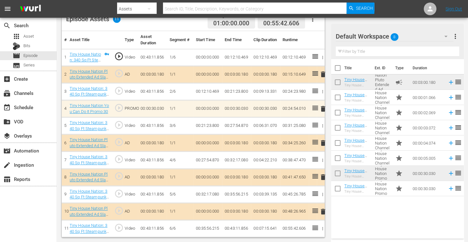
scroll to position [175, 0]
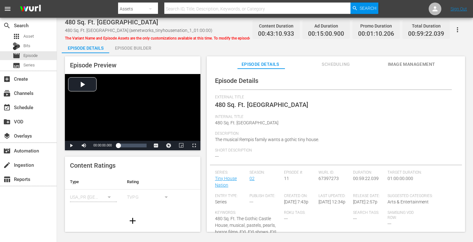
click at [139, 45] on div "Episode Builder" at bounding box center [132, 48] width 47 height 15
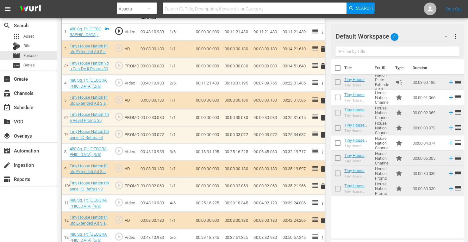
scroll to position [201, 0]
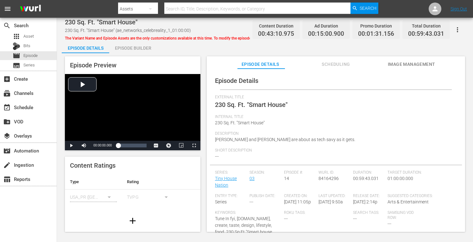
click at [136, 49] on div "Episode Builder" at bounding box center [132, 48] width 47 height 15
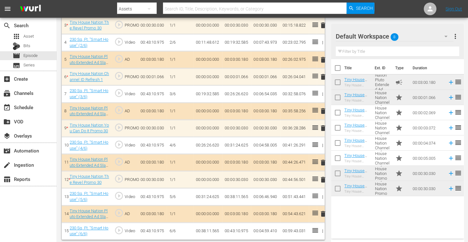
scroll to position [243, 0]
click at [321, 176] on span "delete" at bounding box center [323, 179] width 8 height 8
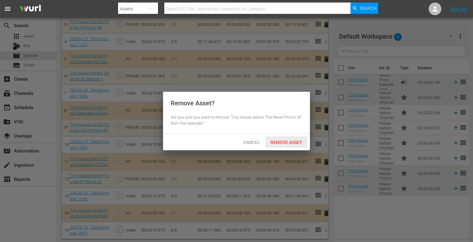
click at [283, 144] on span "Remove Asset" at bounding box center [286, 142] width 42 height 5
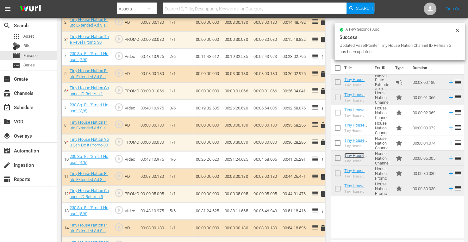
scroll to position [228, 0]
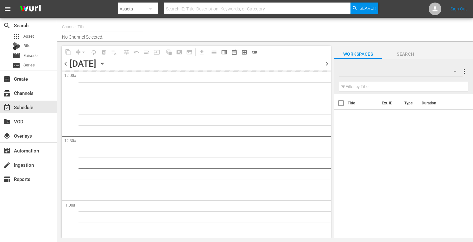
type input "INTL Ice Road Truckers (1718)"
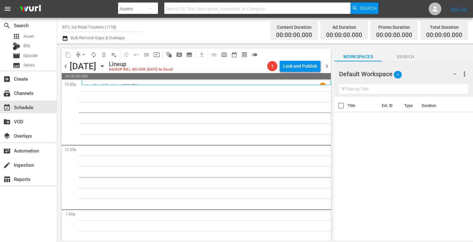
click at [329, 67] on span "chevron_right" at bounding box center [327, 66] width 8 height 8
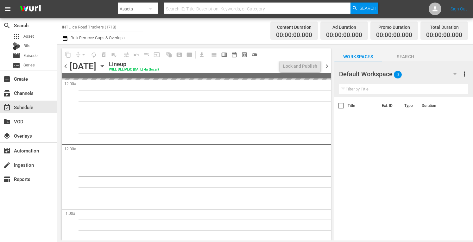
click at [329, 67] on span "chevron_right" at bounding box center [327, 66] width 8 height 8
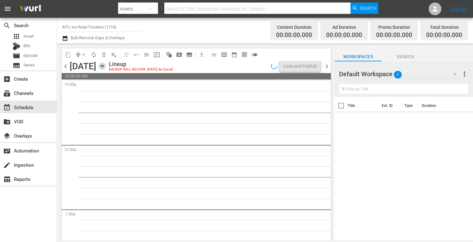
click at [106, 66] on icon "button" at bounding box center [102, 66] width 7 height 7
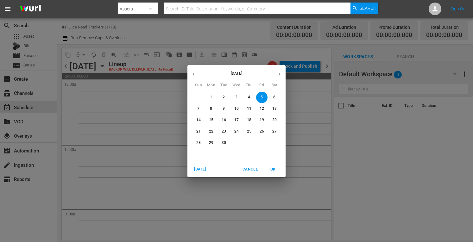
click at [211, 97] on p "1" at bounding box center [211, 97] width 2 height 5
